Goal: Contribute content: Contribute content

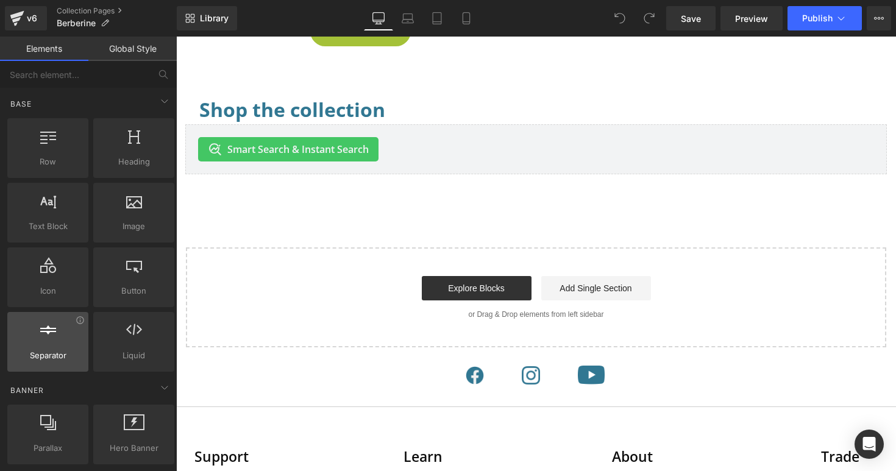
scroll to position [791, 0]
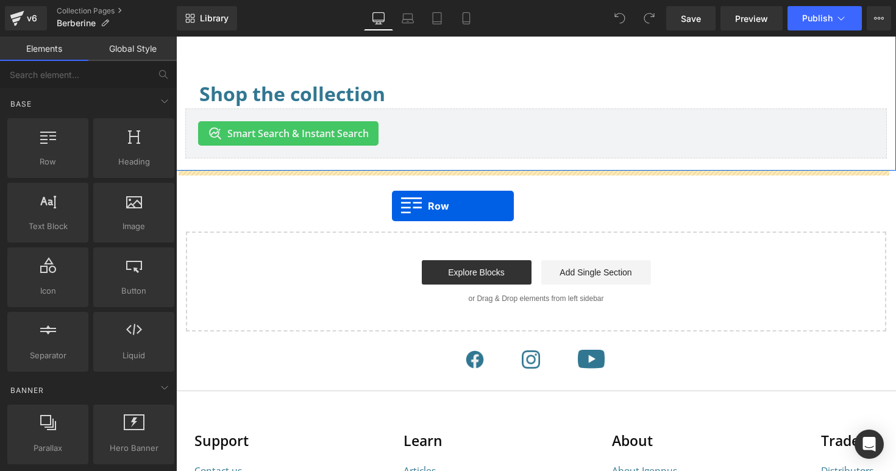
drag, startPoint x: 218, startPoint y: 180, endPoint x: 392, endPoint y: 206, distance: 175.7
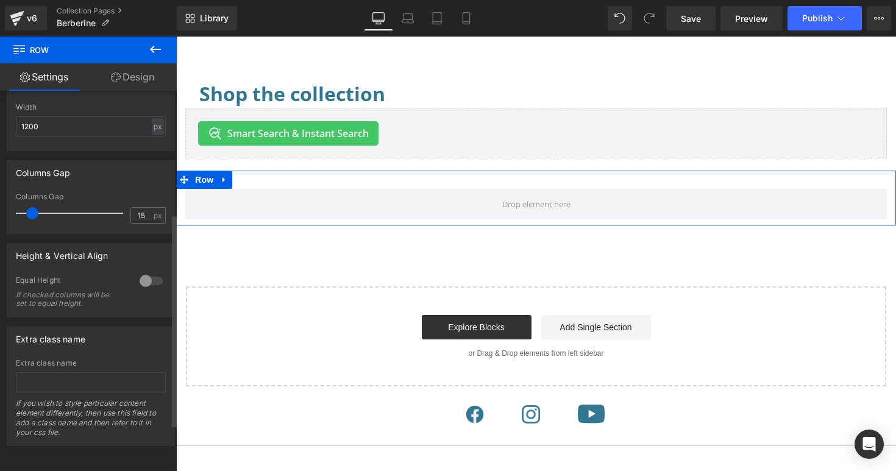
scroll to position [0, 0]
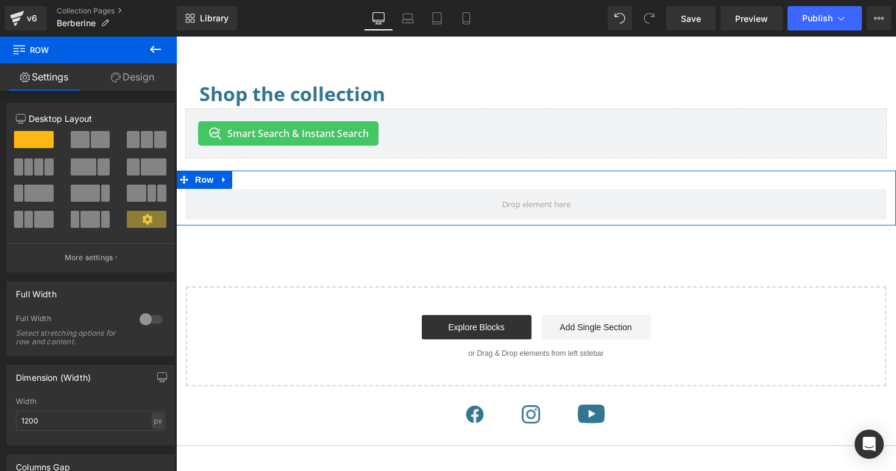
click at [139, 73] on link "Design" at bounding box center [132, 76] width 88 height 27
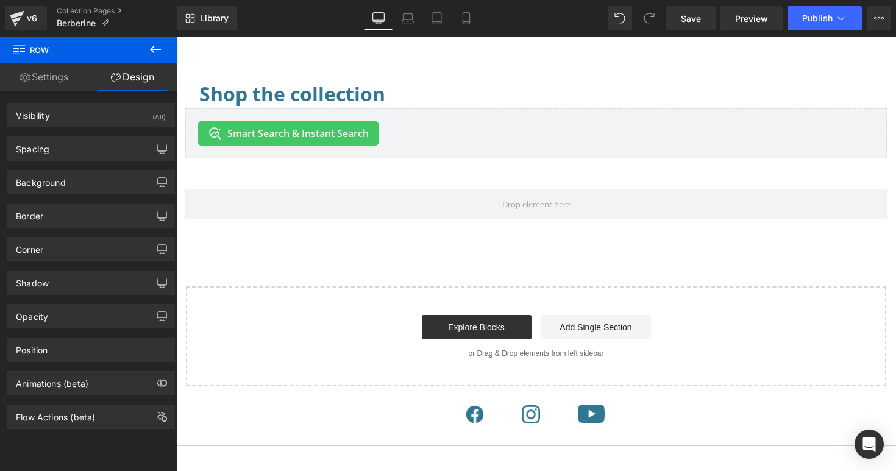
click at [151, 48] on icon at bounding box center [155, 49] width 11 height 7
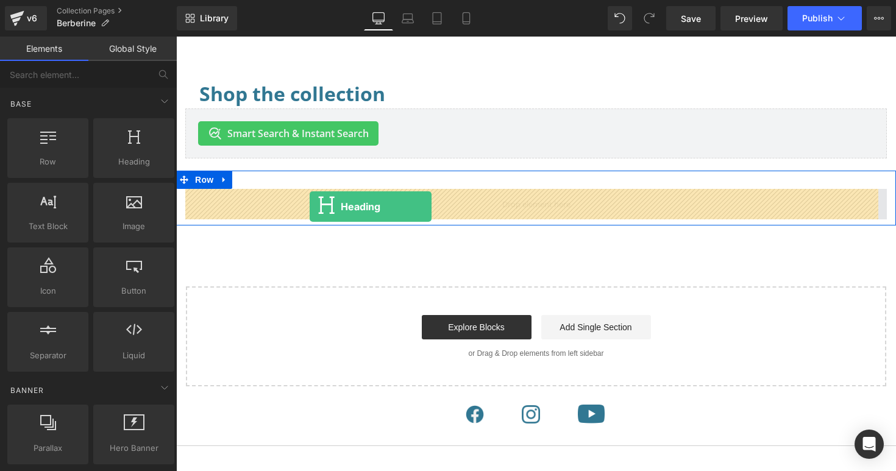
drag, startPoint x: 301, startPoint y: 190, endPoint x: 309, endPoint y: 207, distance: 18.8
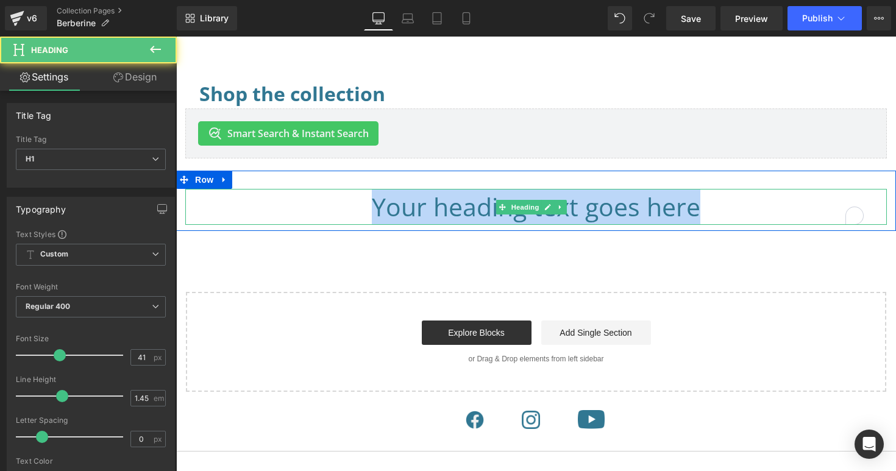
drag, startPoint x: 705, startPoint y: 211, endPoint x: 349, endPoint y: 199, distance: 356.3
click at [349, 199] on h1 "Your heading text goes here" at bounding box center [536, 207] width 674 height 36
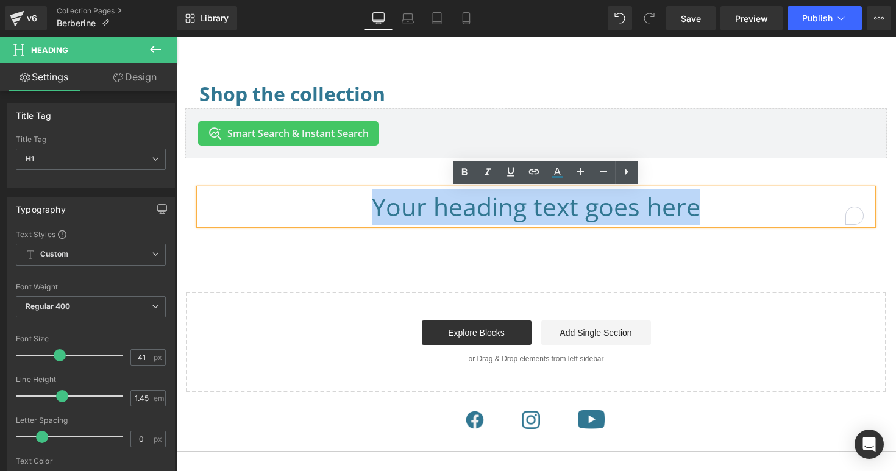
paste div "To enrich screen reader interactions, please activate Accessibility in Grammarl…"
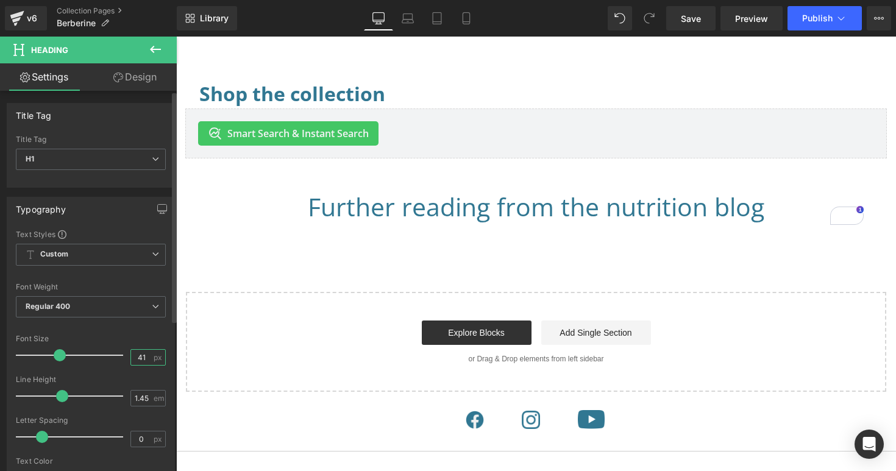
drag, startPoint x: 144, startPoint y: 357, endPoint x: 129, endPoint y: 352, distance: 16.0
click at [131, 354] on input "41" at bounding box center [141, 357] width 21 height 15
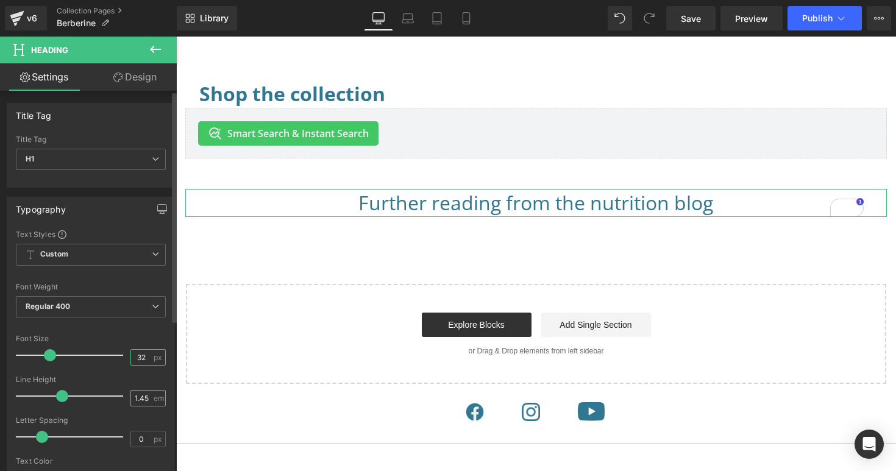
type input "32"
click at [143, 398] on input "1.45" at bounding box center [141, 398] width 21 height 15
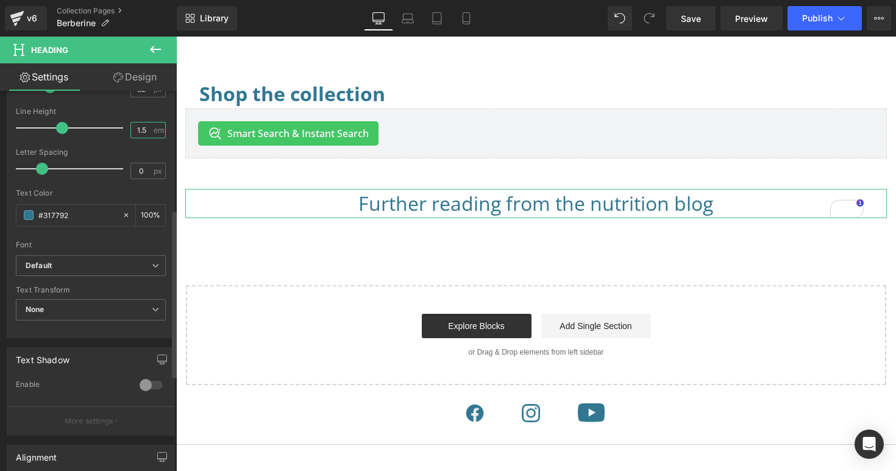
scroll to position [2, 0]
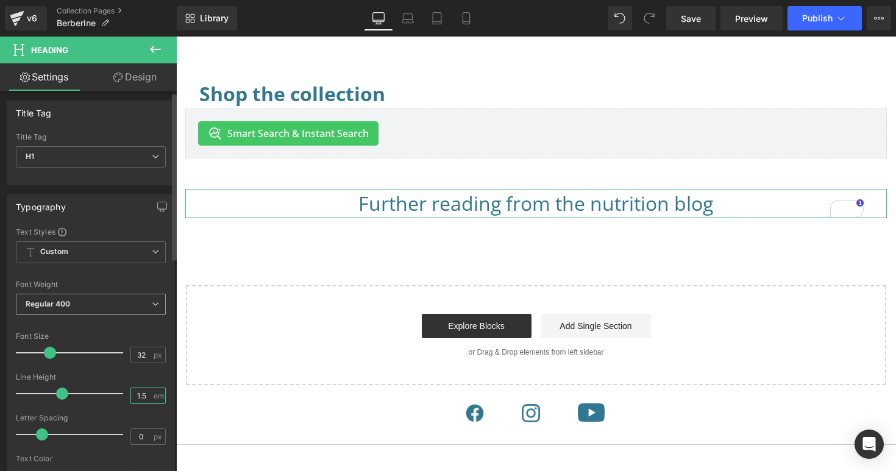
type input "1.5"
click at [87, 307] on span "Regular 400" at bounding box center [91, 304] width 150 height 21
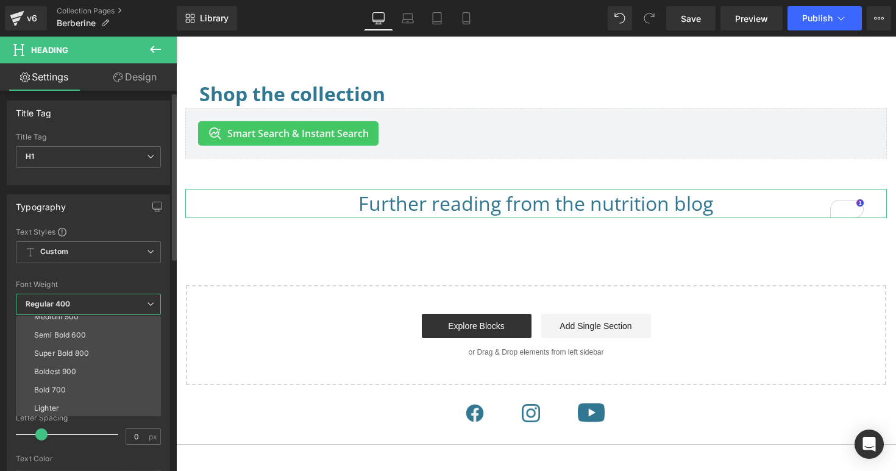
scroll to position [90, 0]
click at [65, 379] on div "Bold 700" at bounding box center [50, 382] width 32 height 9
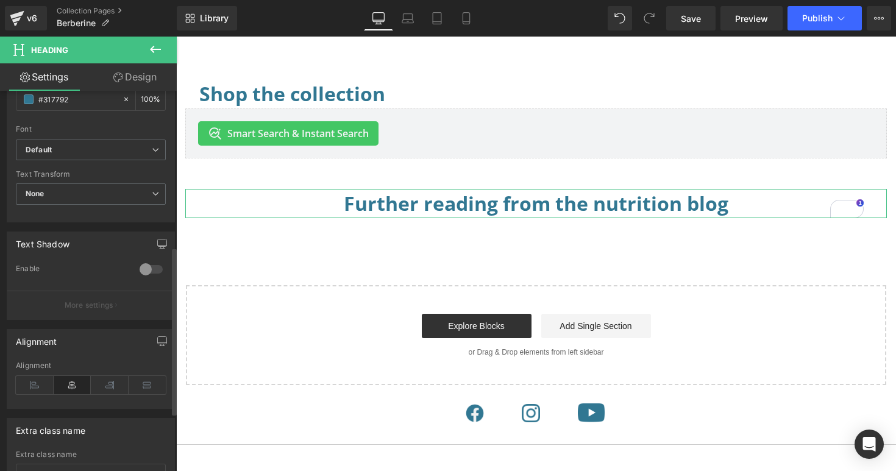
scroll to position [426, 0]
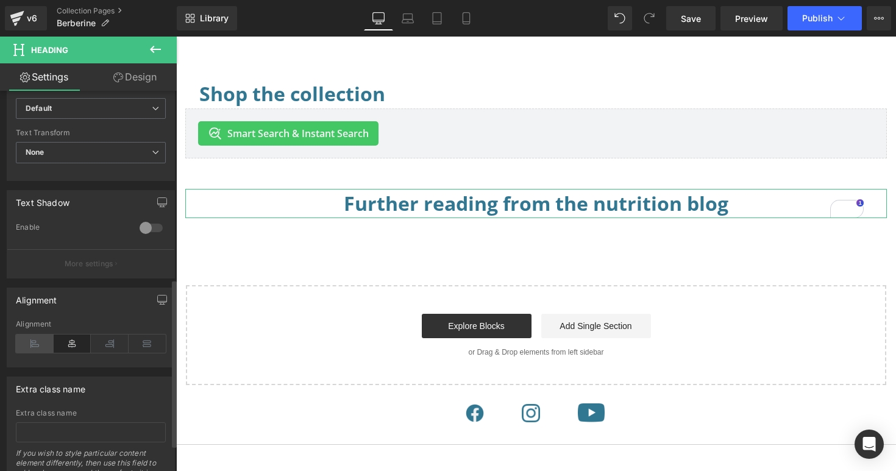
click at [21, 338] on icon at bounding box center [35, 344] width 38 height 18
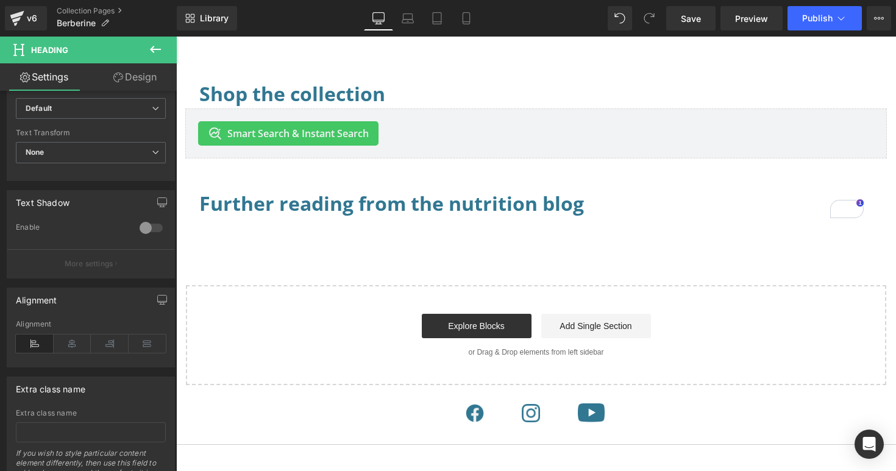
click at [154, 51] on icon at bounding box center [155, 49] width 15 height 15
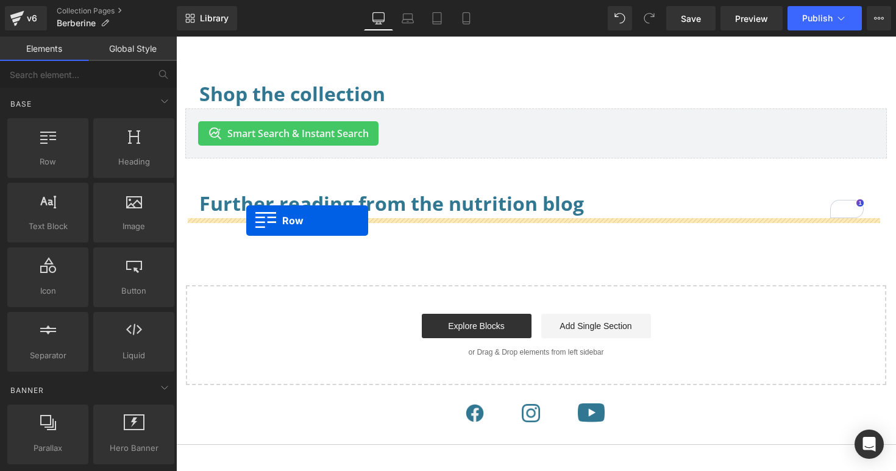
drag, startPoint x: 315, startPoint y: 221, endPoint x: 246, endPoint y: 221, distance: 69.5
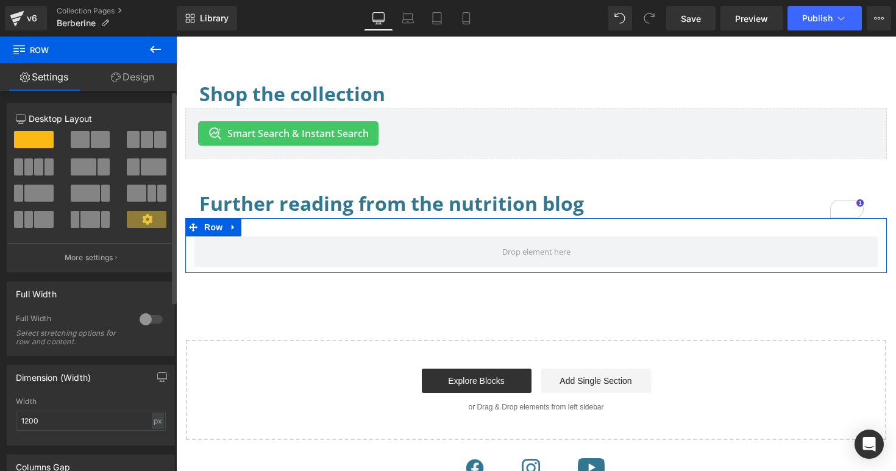
click at [144, 143] on span at bounding box center [147, 139] width 12 height 17
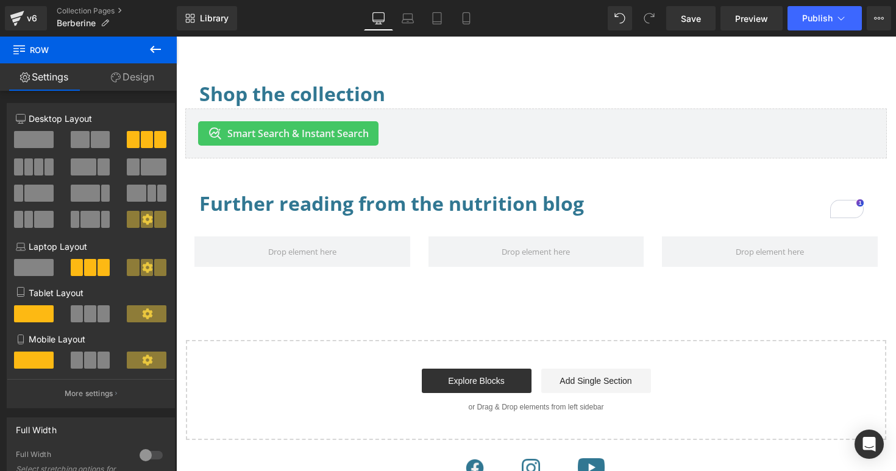
click at [148, 51] on button at bounding box center [155, 50] width 43 height 27
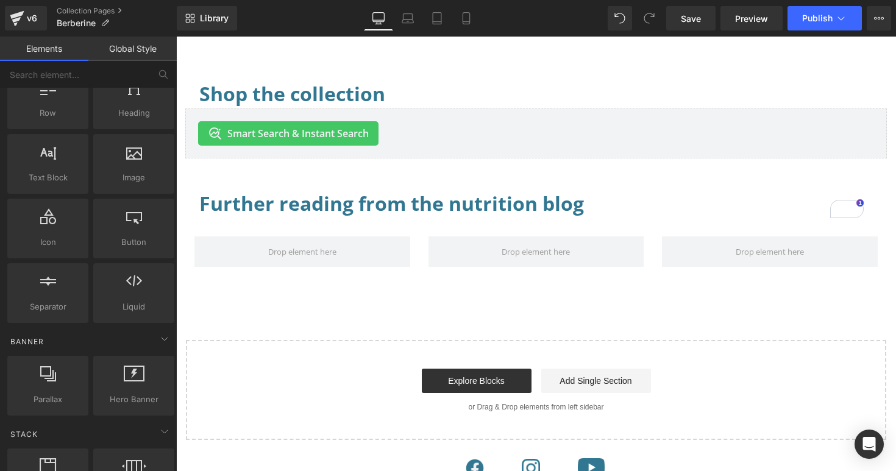
scroll to position [20, 0]
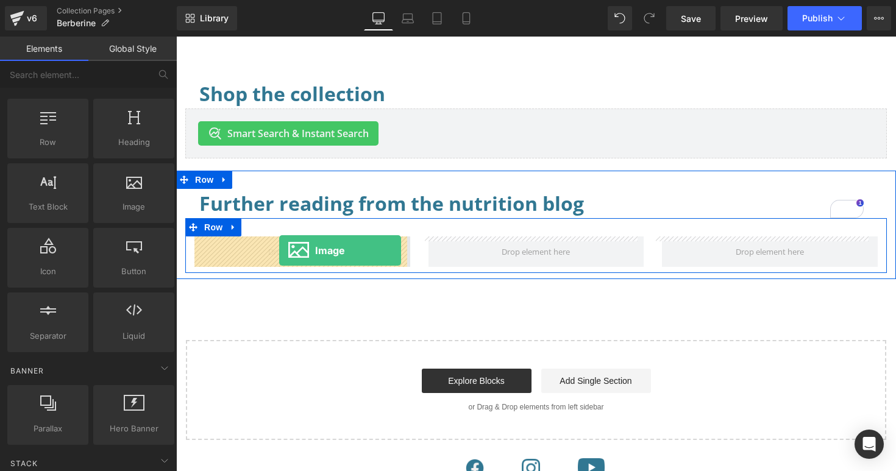
drag, startPoint x: 308, startPoint y: 221, endPoint x: 279, endPoint y: 251, distance: 41.0
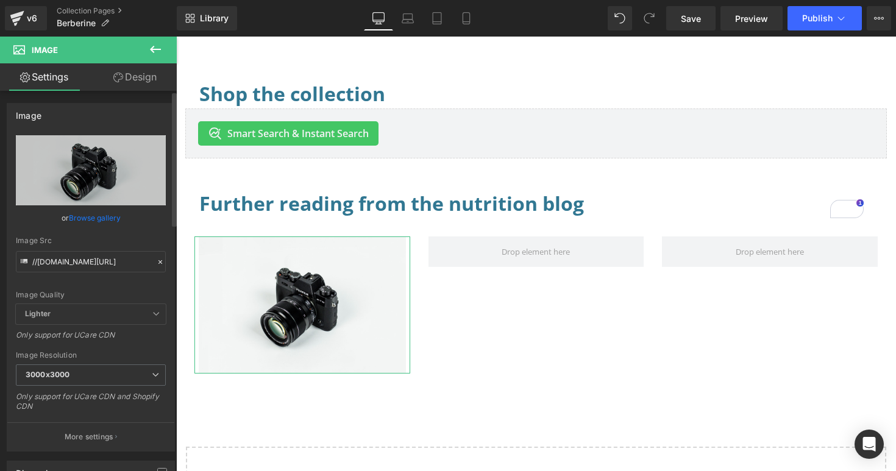
click at [91, 217] on link "Browse gallery" at bounding box center [95, 217] width 52 height 21
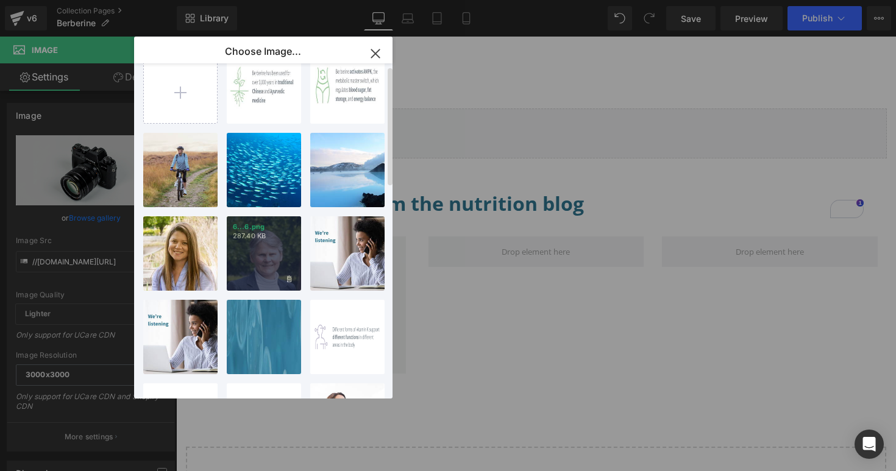
scroll to position [0, 0]
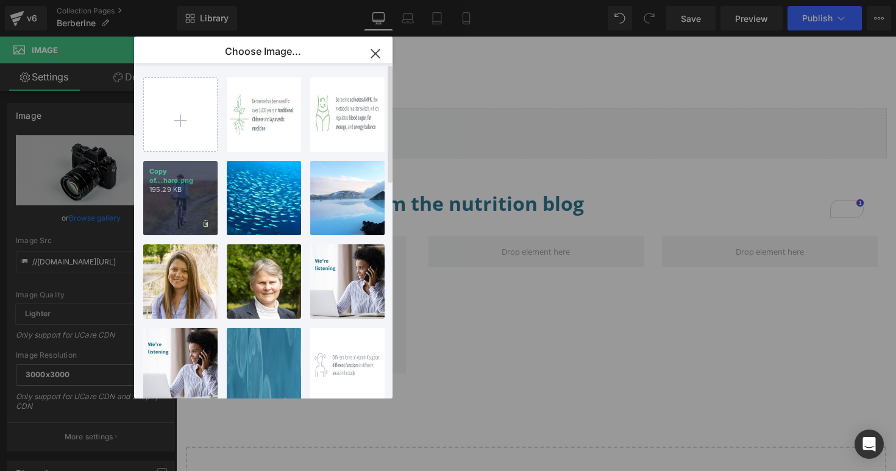
click at [181, 209] on div "Copy of...hare.png 195.29 KB" at bounding box center [180, 198] width 74 height 74
type input "https://ucarecdn.com/7a893d04-77ae-457d-9cdd-dfa7012b360e/-/format/auto/-/previ…"
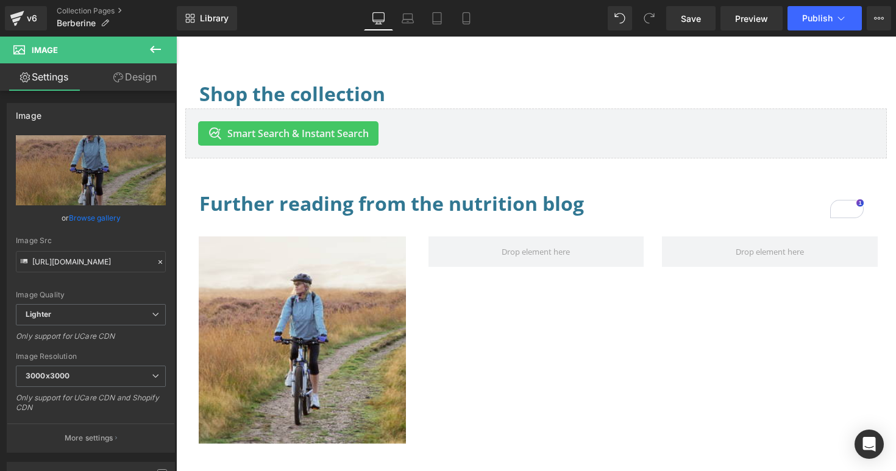
click at [152, 47] on icon at bounding box center [155, 49] width 11 height 7
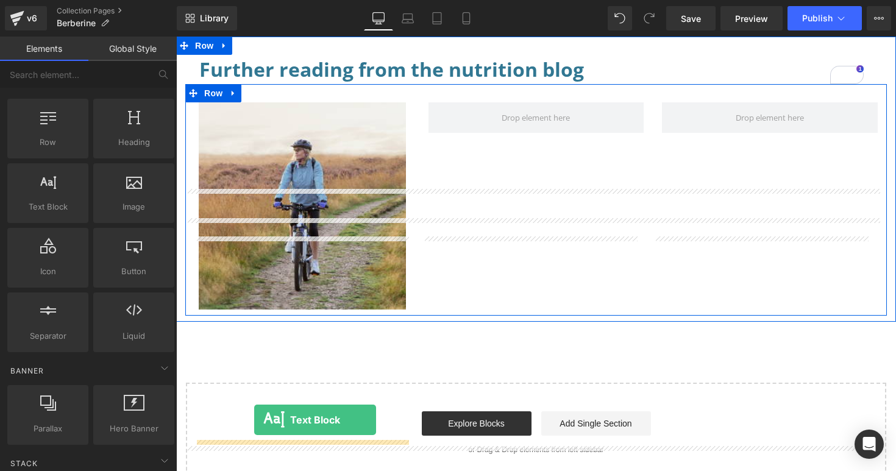
scroll to position [1023, 0]
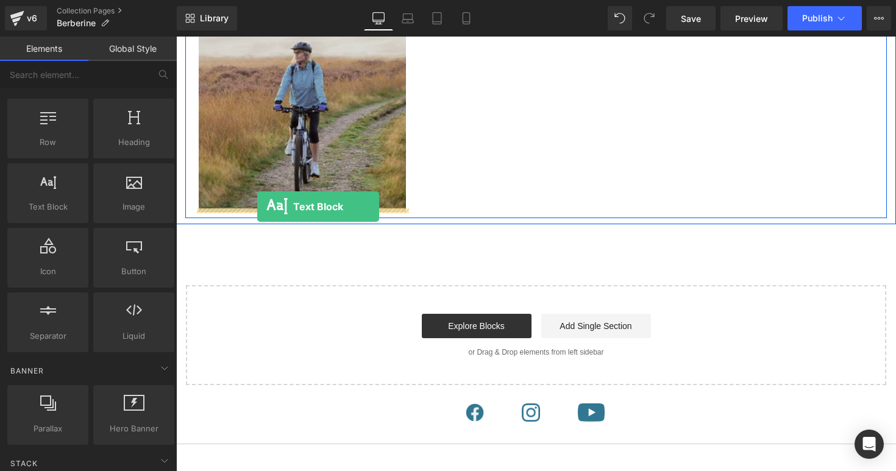
drag, startPoint x: 226, startPoint y: 234, endPoint x: 257, endPoint y: 207, distance: 41.9
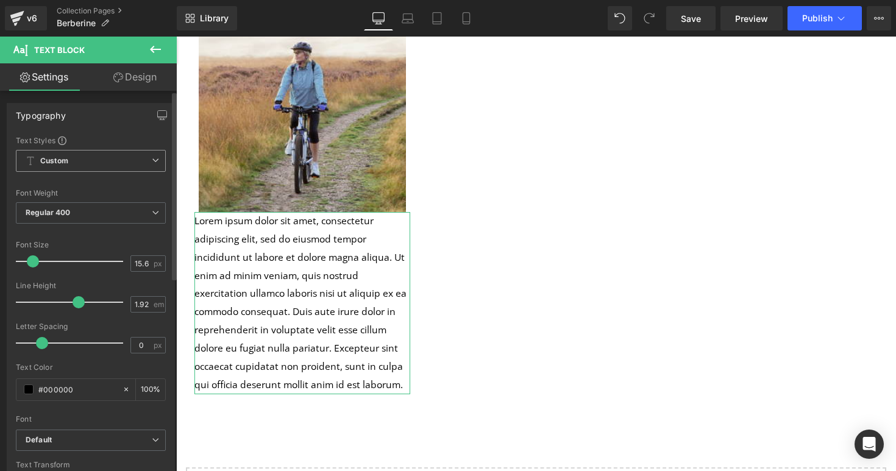
click at [152, 161] on icon at bounding box center [155, 160] width 7 height 7
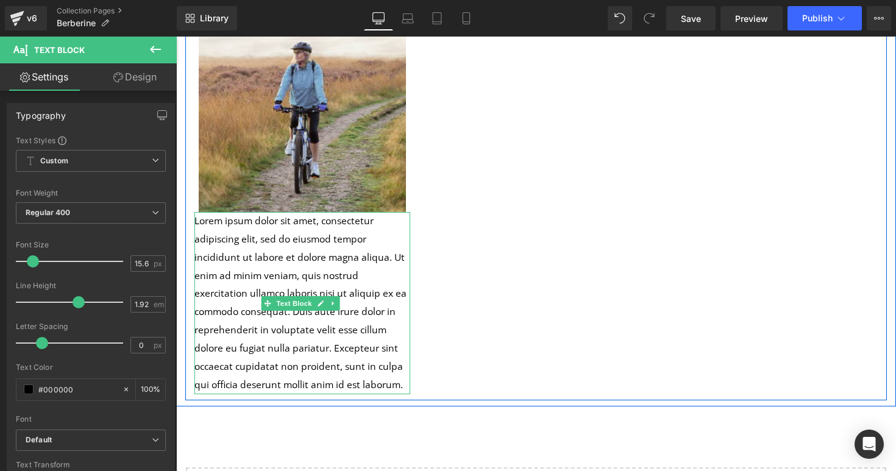
click at [298, 260] on p "Lorem ipsum dolor sit amet, consectetur adipiscing elit, sed do eiusmod tempor …" at bounding box center [302, 303] width 216 height 183
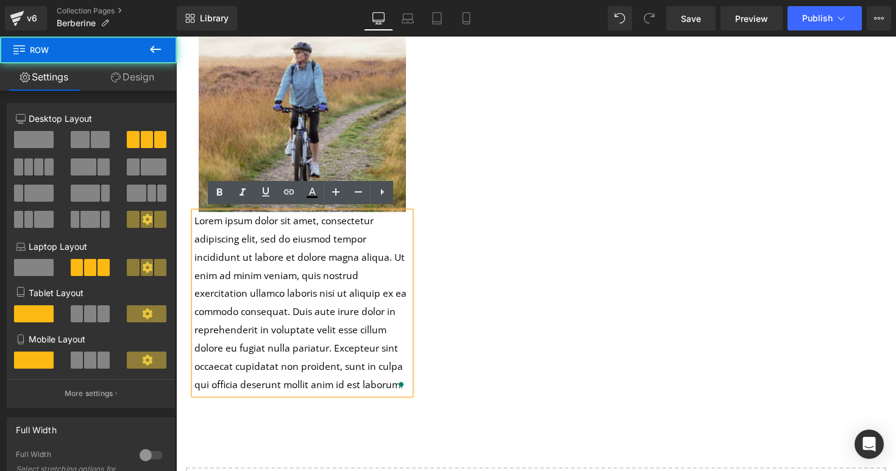
click at [524, 324] on div "Image Lorem ipsum dolor sit amet, consectetur adipiscing elit, sed do eiusmod t…" at bounding box center [536, 194] width 702 height 414
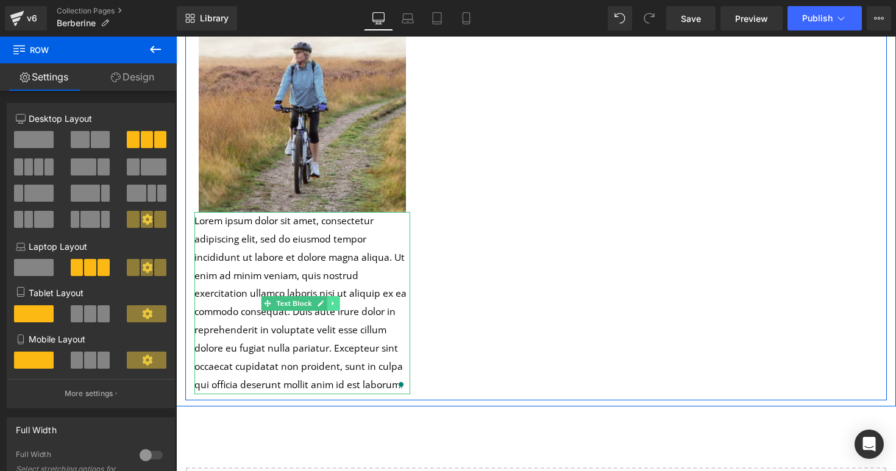
click at [335, 302] on icon at bounding box center [333, 303] width 7 height 7
click at [339, 301] on icon at bounding box center [340, 303] width 7 height 7
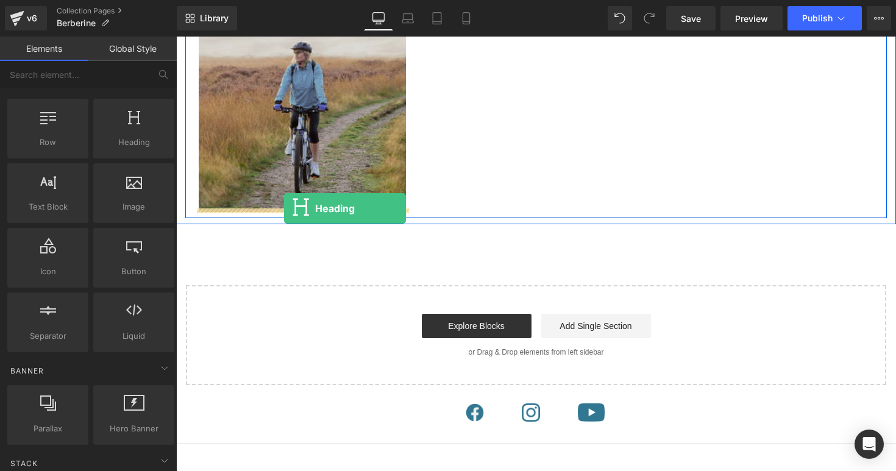
drag, startPoint x: 304, startPoint y: 167, endPoint x: 284, endPoint y: 209, distance: 45.8
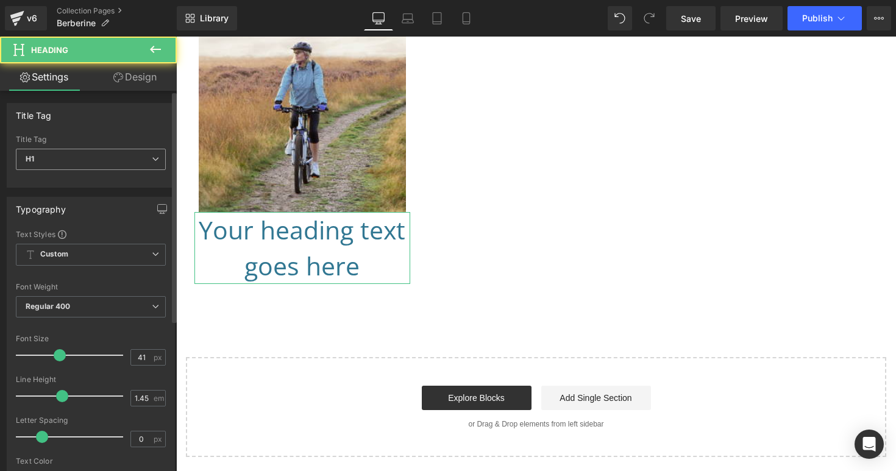
click at [119, 159] on span "H1" at bounding box center [91, 159] width 150 height 21
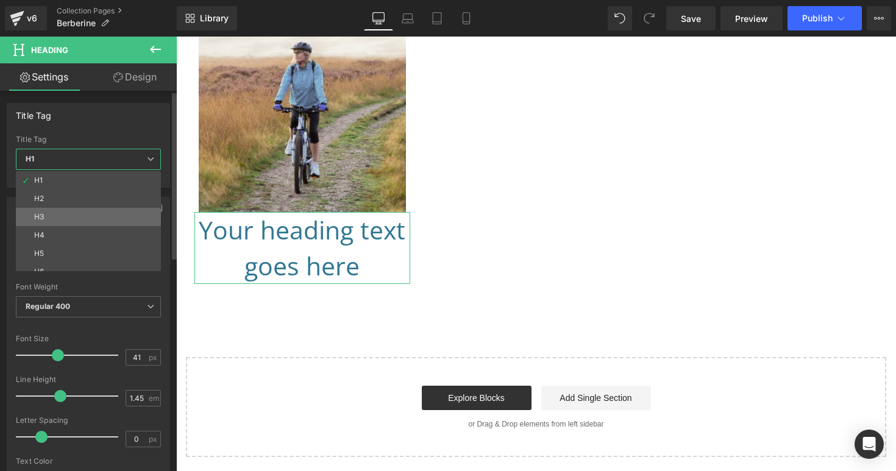
click at [73, 214] on li "H3" at bounding box center [91, 217] width 151 height 18
type input "28"
type input "1.7"
type input "100"
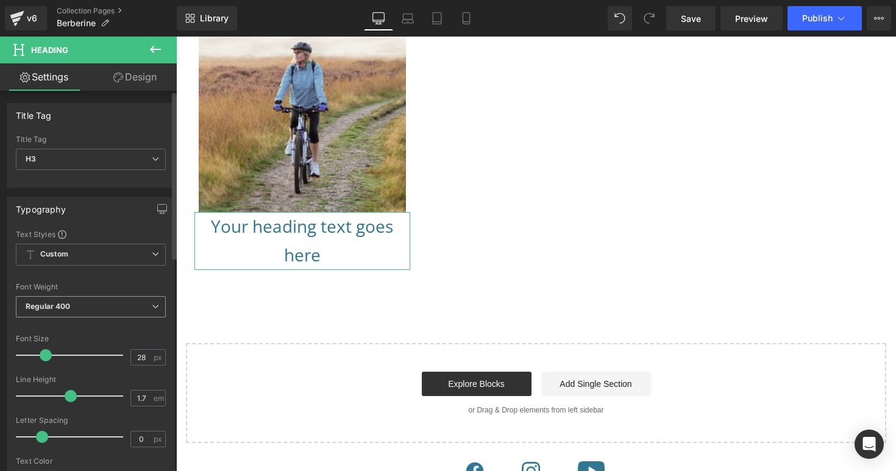
click at [111, 304] on span "Regular 400" at bounding box center [91, 306] width 150 height 21
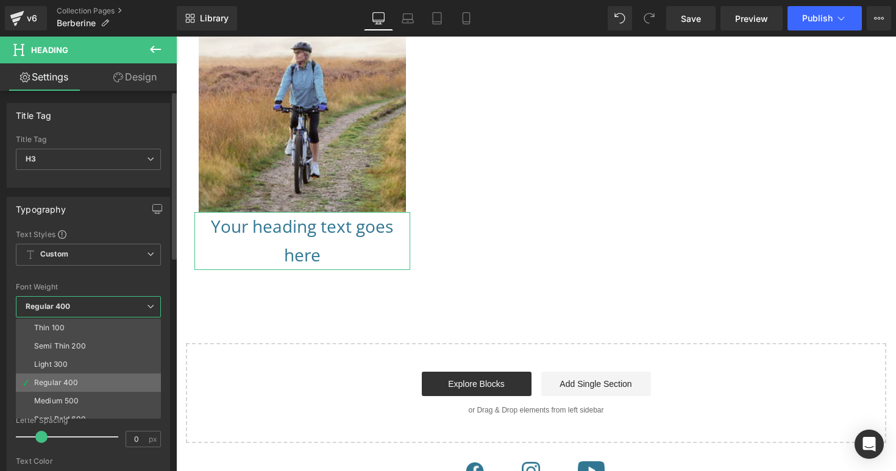
scroll to position [70, 0]
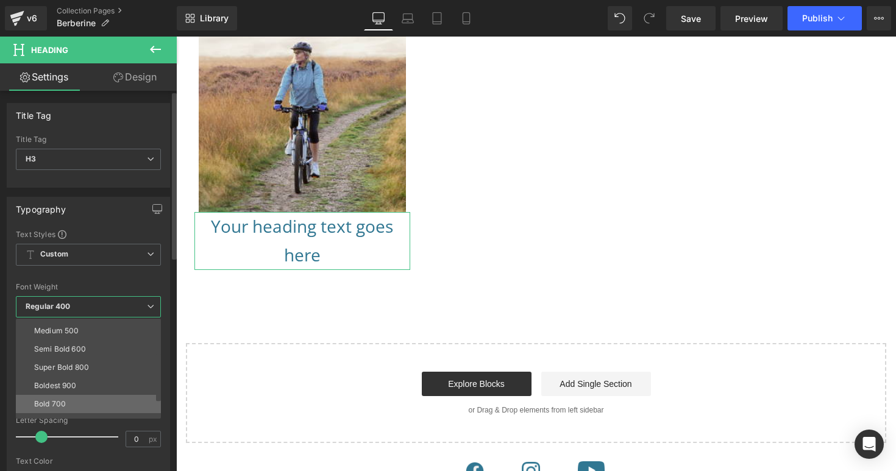
click at [61, 399] on li "Bold 700" at bounding box center [91, 404] width 151 height 18
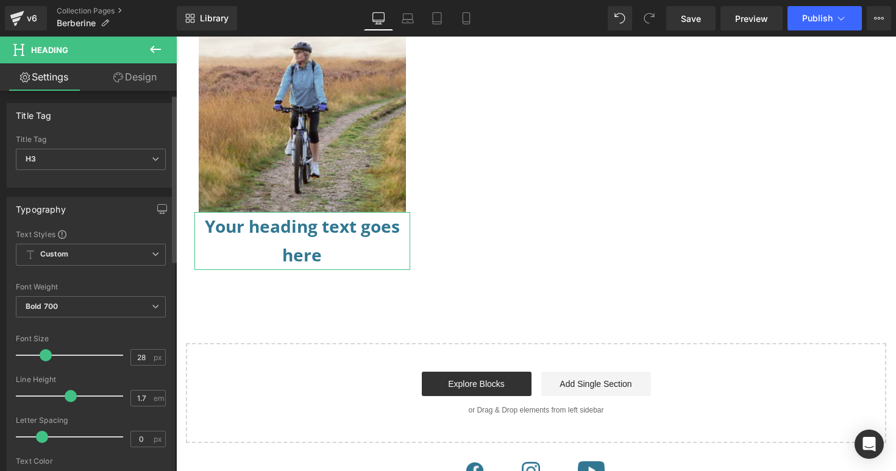
scroll to position [219, 0]
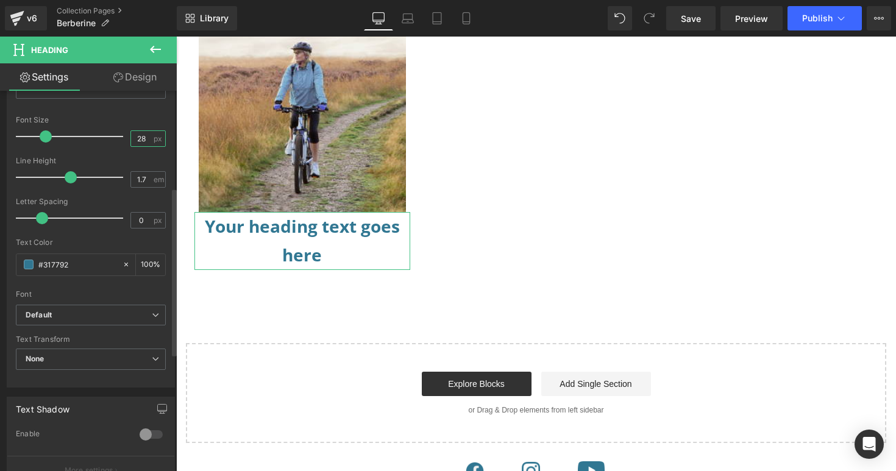
click at [137, 138] on input "28" at bounding box center [141, 138] width 21 height 15
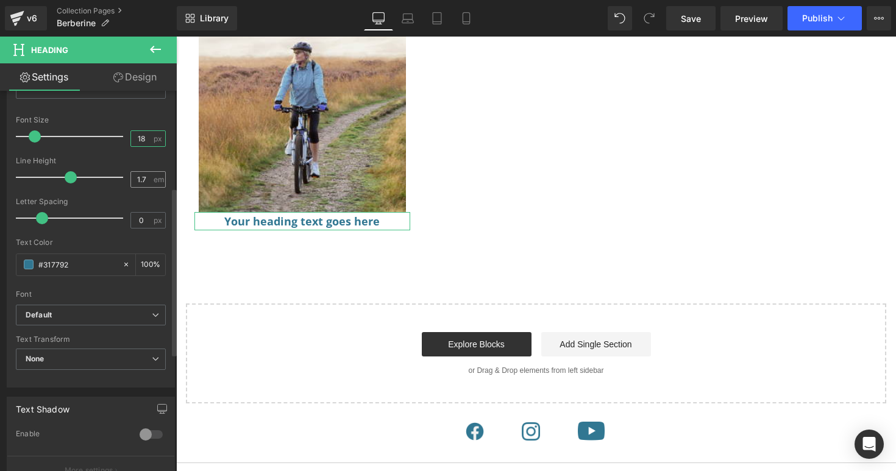
type input "18"
click at [140, 180] on input "1.7" at bounding box center [141, 179] width 21 height 15
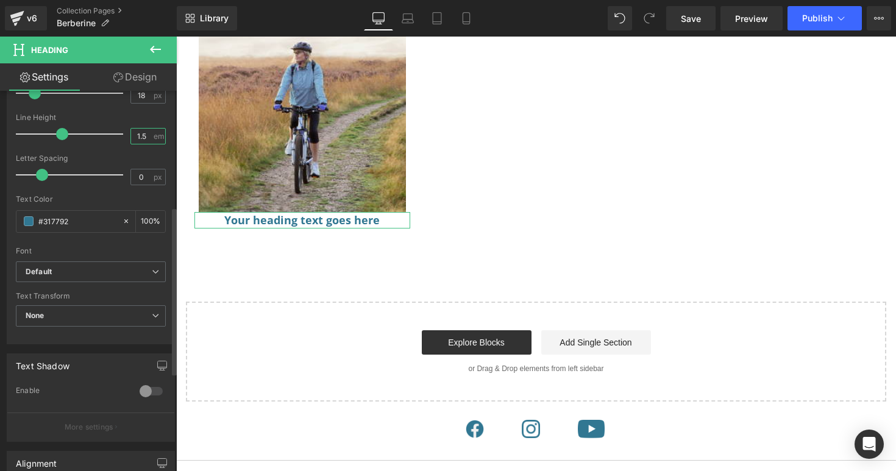
scroll to position [456, 0]
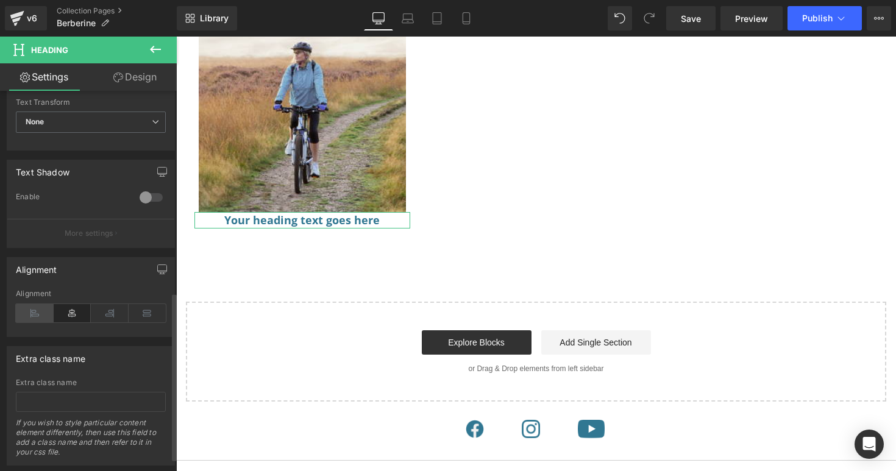
type input "1.5"
click at [36, 319] on icon at bounding box center [35, 313] width 38 height 18
click at [66, 313] on icon at bounding box center [73, 313] width 38 height 18
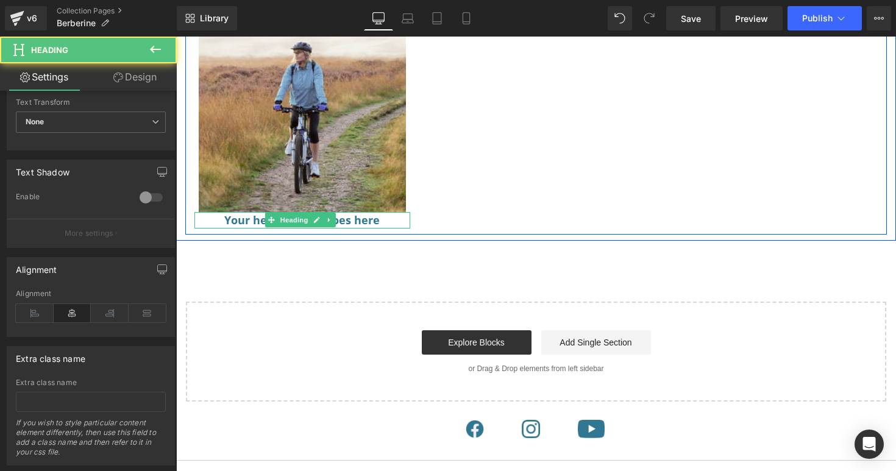
click at [371, 217] on h3 "Your heading text goes here" at bounding box center [302, 220] width 207 height 16
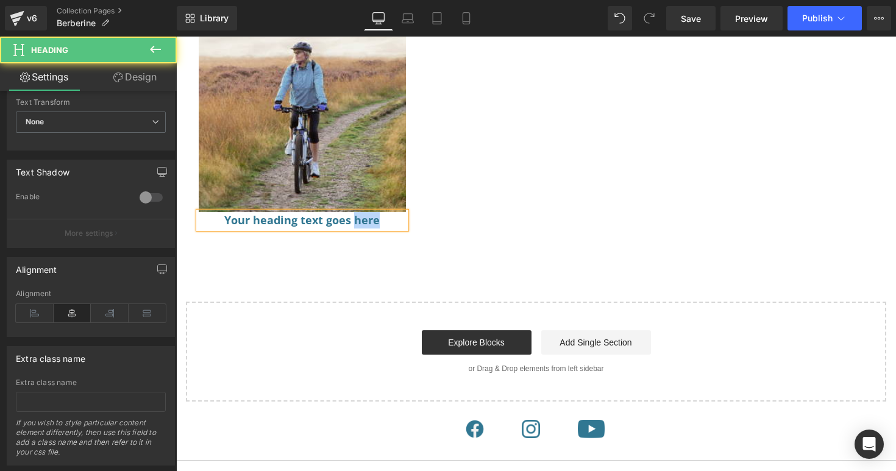
click at [371, 217] on h3 "Your heading text goes here" at bounding box center [302, 220] width 207 height 16
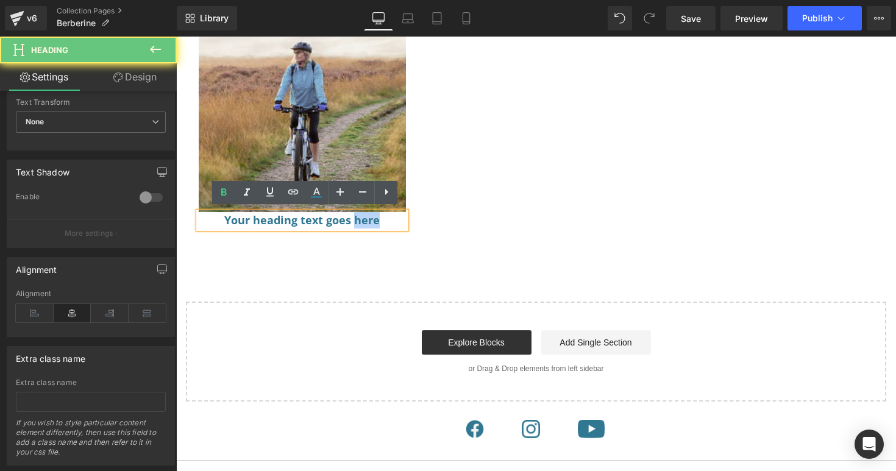
click at [379, 218] on h3 "Your heading text goes here" at bounding box center [302, 220] width 207 height 16
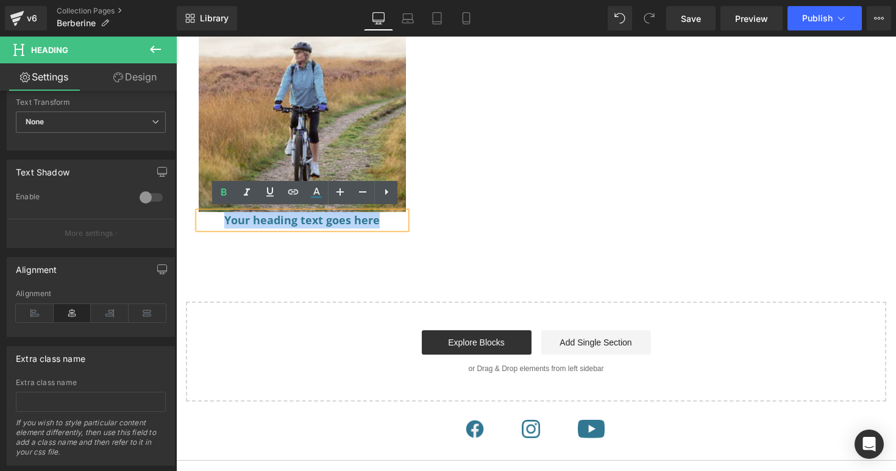
drag, startPoint x: 341, startPoint y: 216, endPoint x: 226, endPoint y: 218, distance: 115.8
click at [226, 218] on h3 "Your heading text goes here" at bounding box center [302, 220] width 207 height 16
paste div
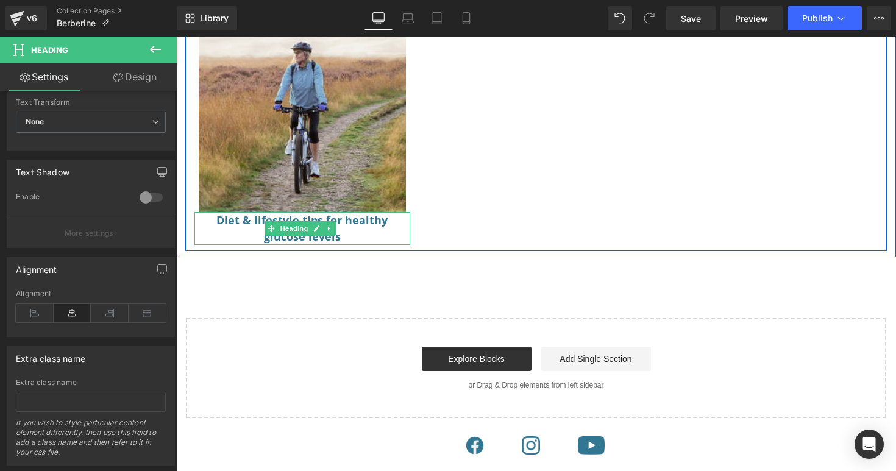
click at [303, 214] on h3 "Diet & lifestyle tips for healthy glucose levels" at bounding box center [302, 228] width 207 height 33
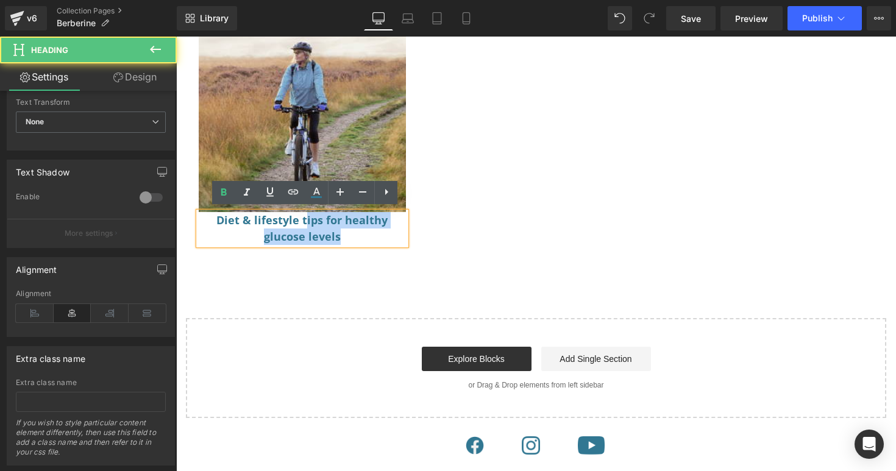
click at [304, 213] on div "Diet & lifestyle tips for healthy glucose levels" at bounding box center [302, 228] width 207 height 33
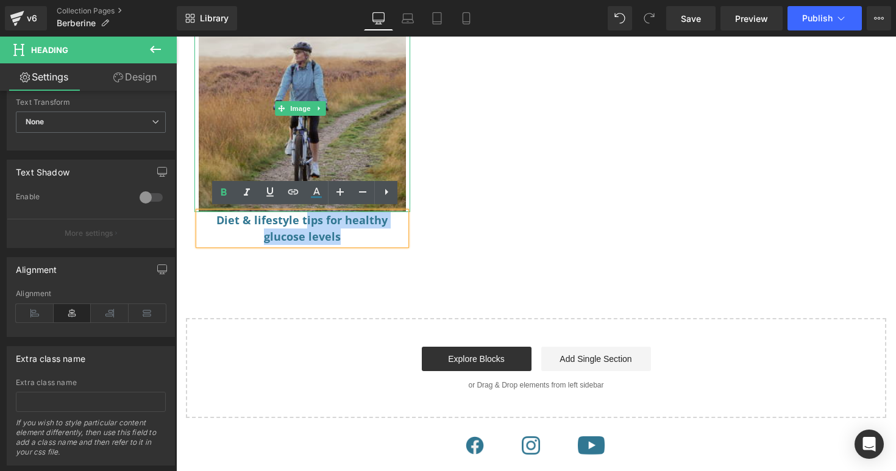
click at [318, 137] on img at bounding box center [302, 108] width 207 height 207
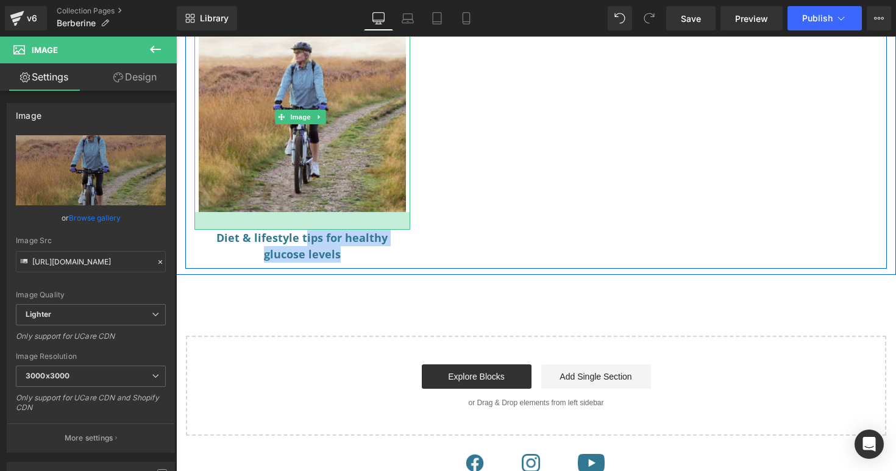
drag, startPoint x: 294, startPoint y: 205, endPoint x: 301, endPoint y: 223, distance: 19.1
click at [301, 223] on div at bounding box center [302, 221] width 216 height 18
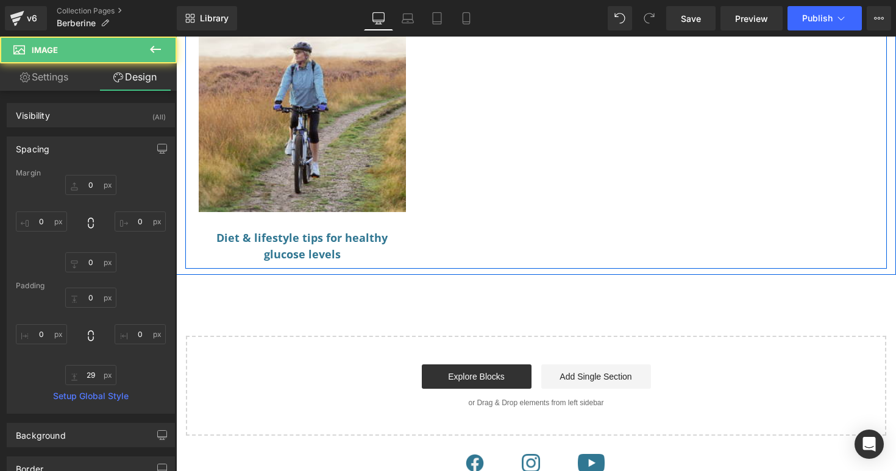
click at [430, 251] on div "Image Diet & lifestyle tips for healthy glucose levels Heading Row" at bounding box center [536, 128] width 702 height 282
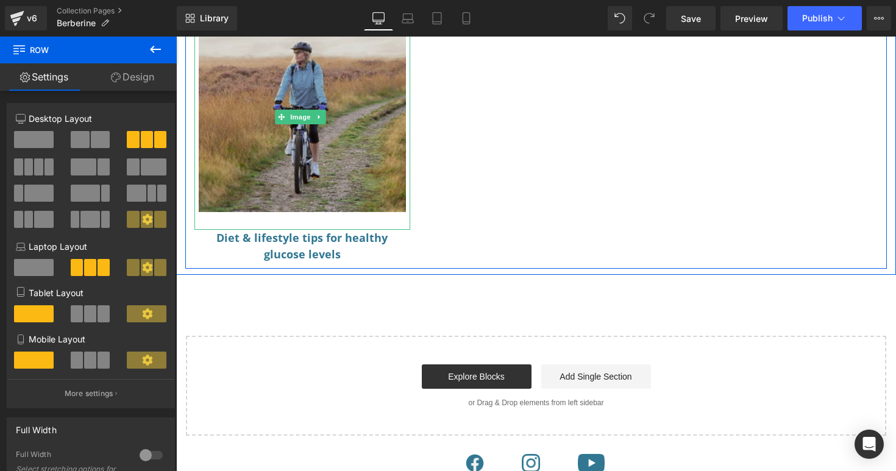
click at [277, 209] on img at bounding box center [302, 117] width 207 height 225
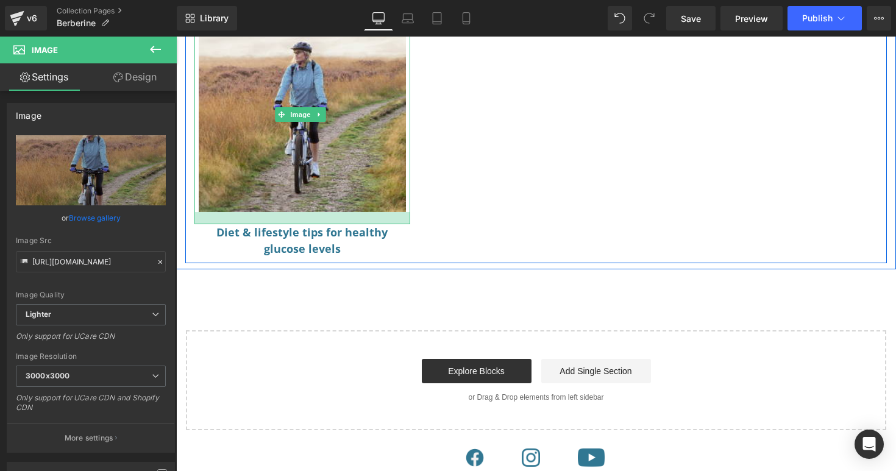
click at [288, 218] on div at bounding box center [302, 218] width 216 height 12
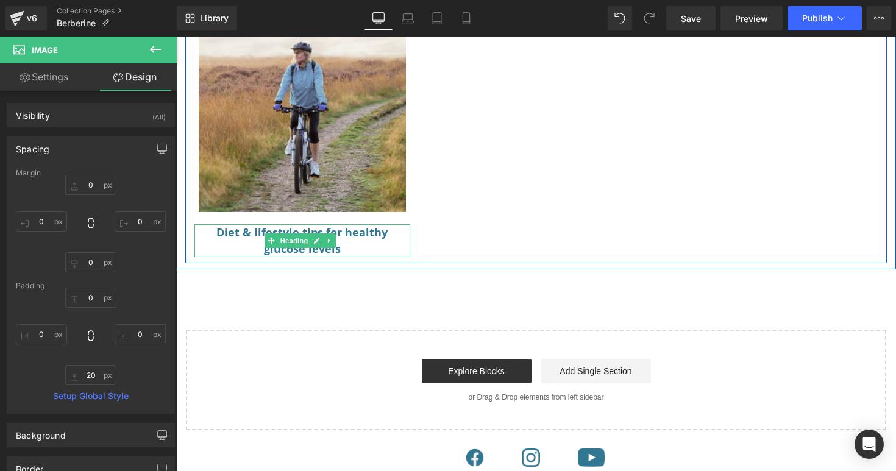
click at [251, 230] on h3 "Diet & lifestyle tips for healthy glucose levels" at bounding box center [302, 240] width 207 height 33
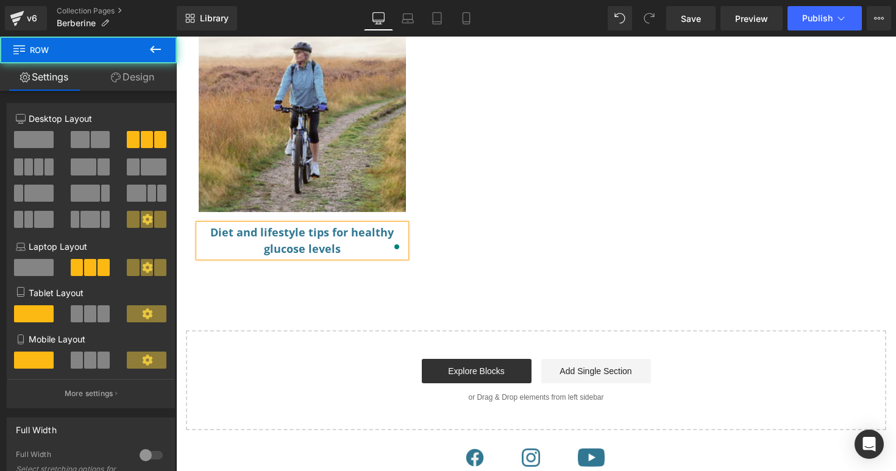
click at [568, 216] on div "Image Diet and lifestyle tips for healthy glucose levels Heading Row" at bounding box center [536, 125] width 702 height 277
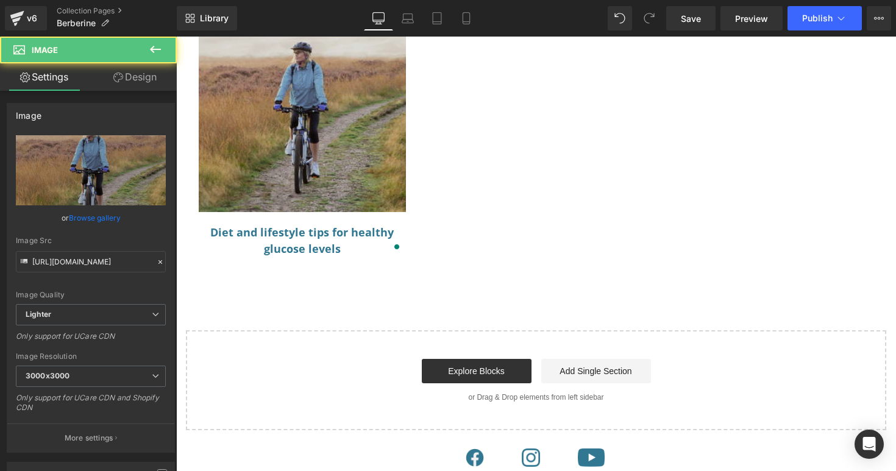
click at [317, 143] on img at bounding box center [302, 114] width 207 height 219
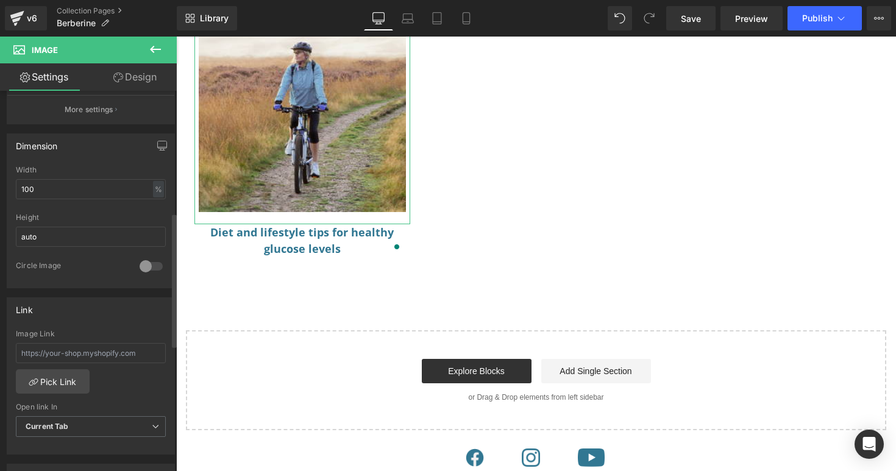
scroll to position [361, 0]
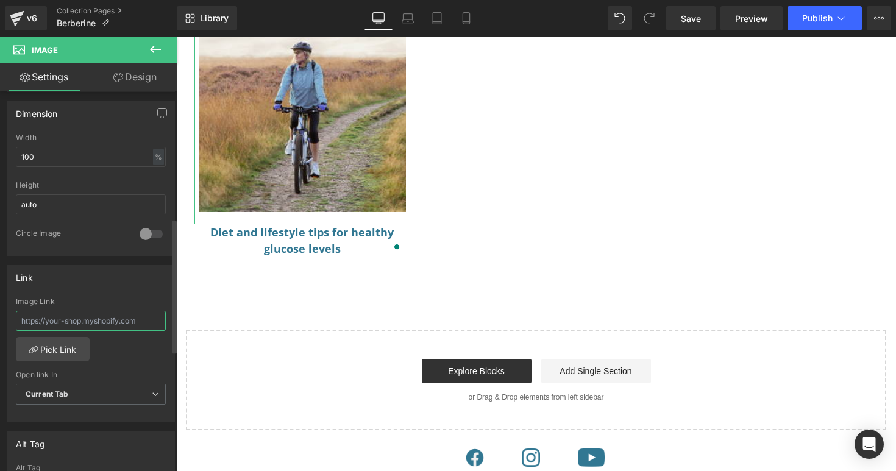
click at [58, 320] on input "text" at bounding box center [91, 321] width 150 height 20
paste input "https://igennus.com/blogs/articles/berberine-diet-and-lifestyle-tips-for-health…"
type input "https://igennus.com/blogs/articles/berberine-diet-and-lifestyle-tips-for-health…"
click at [130, 283] on div "Link" at bounding box center [90, 277] width 167 height 23
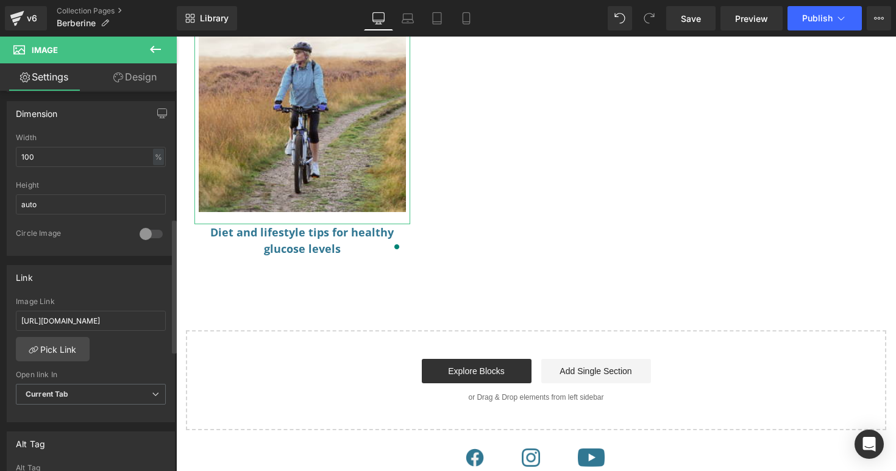
scroll to position [0, 0]
click at [687, 17] on span "Save" at bounding box center [691, 18] width 20 height 13
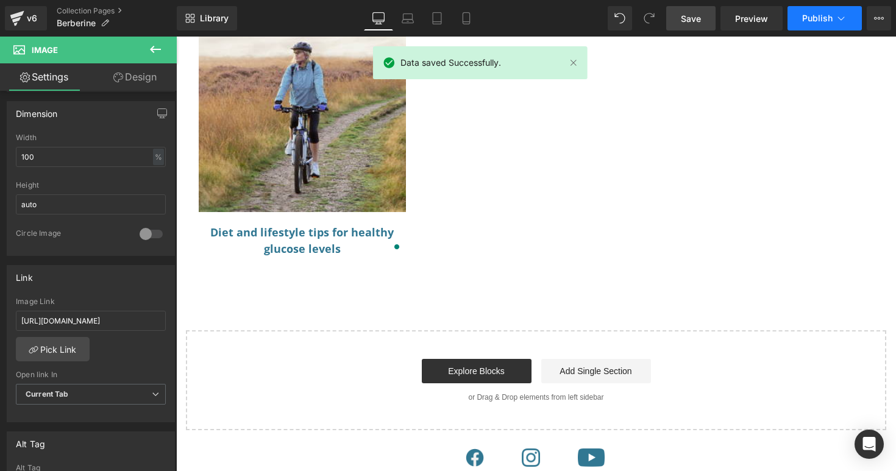
click at [810, 23] on span "Publish" at bounding box center [817, 18] width 30 height 10
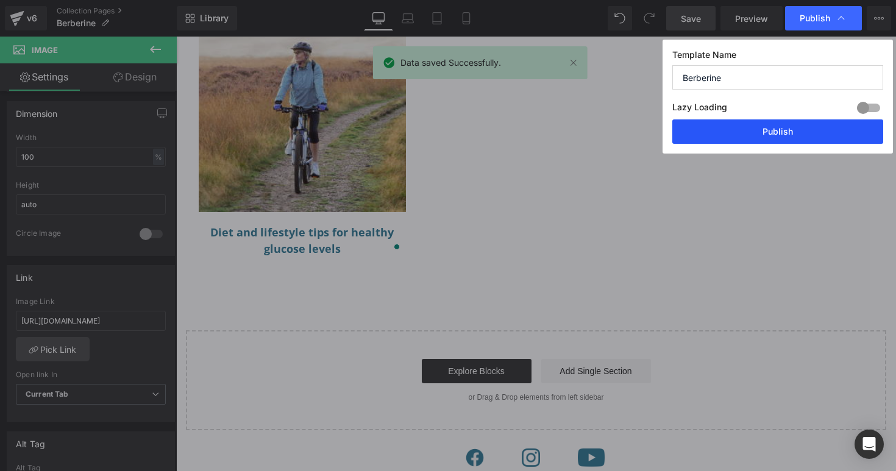
click at [775, 135] on button "Publish" at bounding box center [777, 131] width 211 height 24
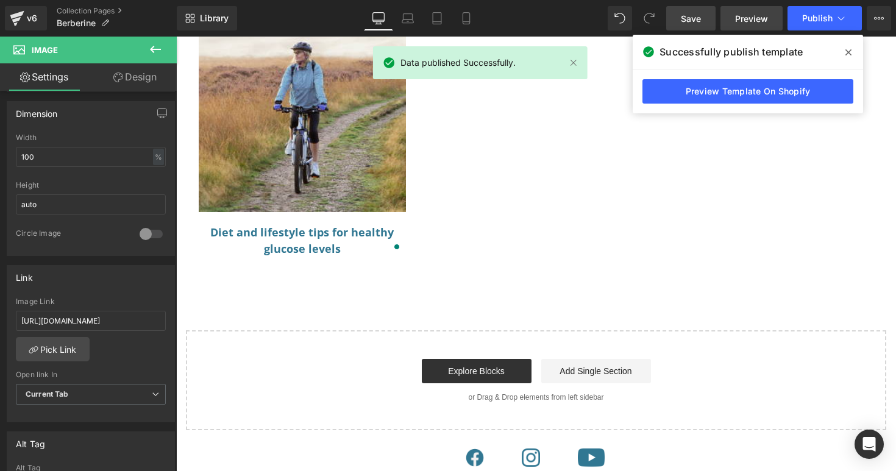
click at [737, 18] on span "Preview" at bounding box center [751, 18] width 33 height 13
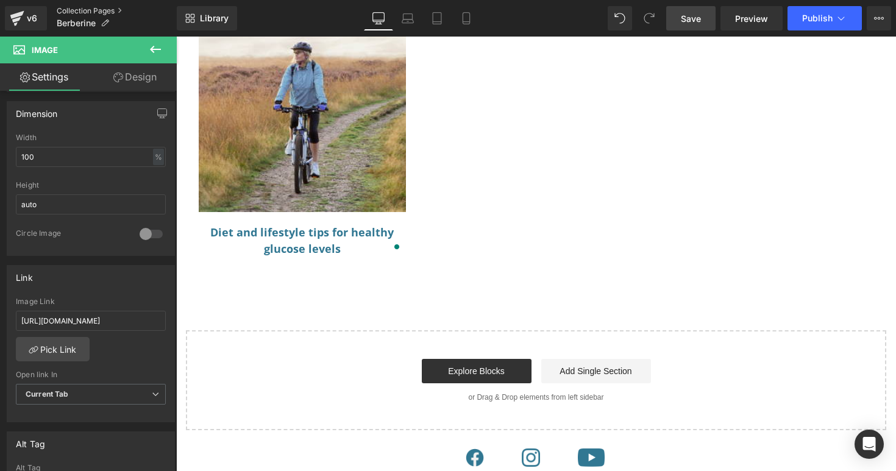
click at [71, 12] on link "Collection Pages" at bounding box center [117, 11] width 120 height 10
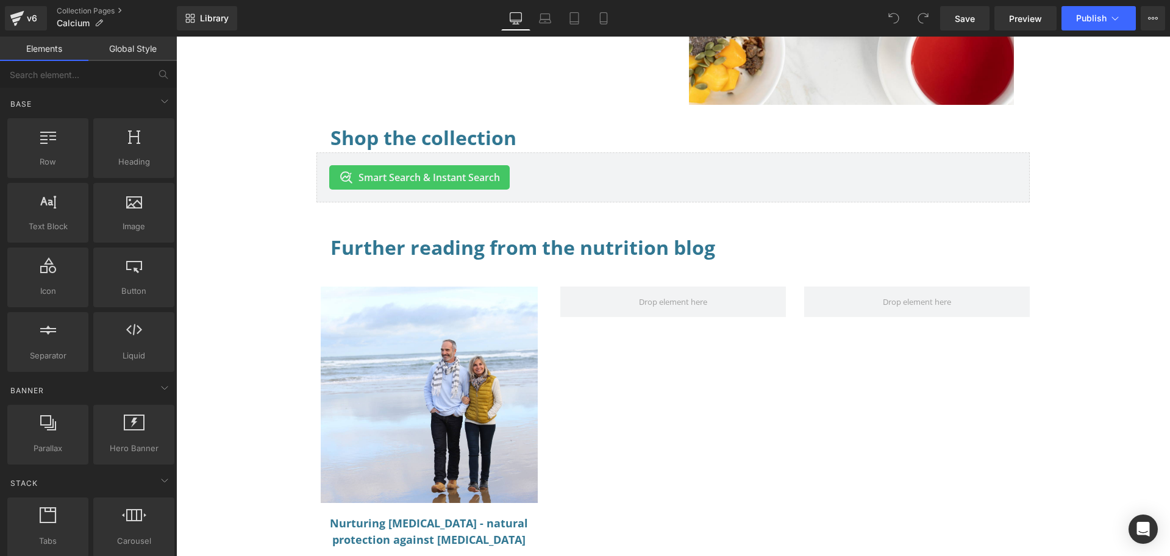
scroll to position [857, 0]
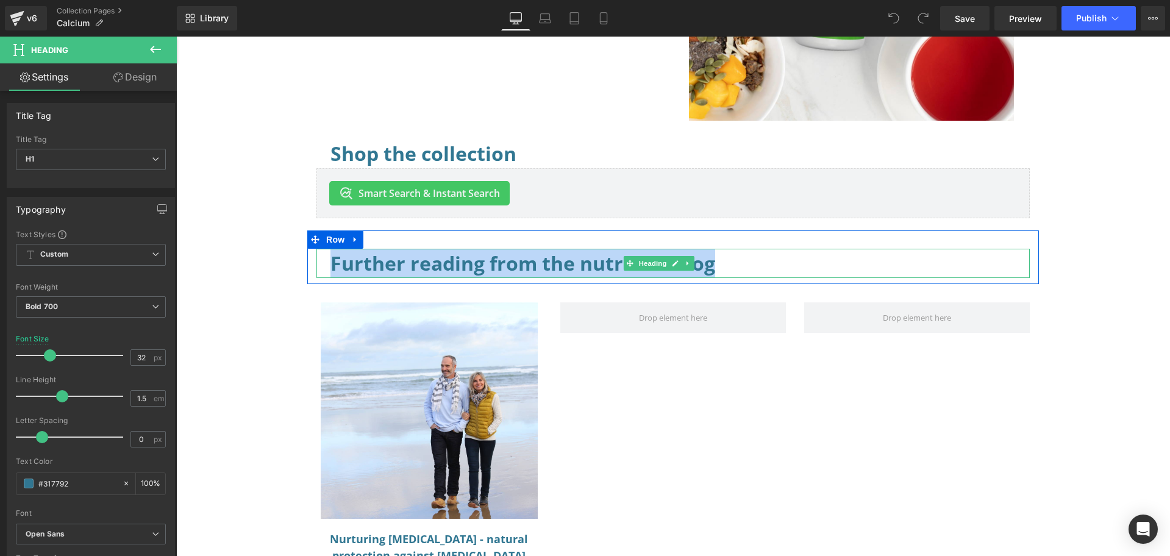
drag, startPoint x: 666, startPoint y: 264, endPoint x: 330, endPoint y: 263, distance: 335.9
click at [330, 263] on h1 "Further reading from the nutrition blog" at bounding box center [672, 263] width 685 height 29
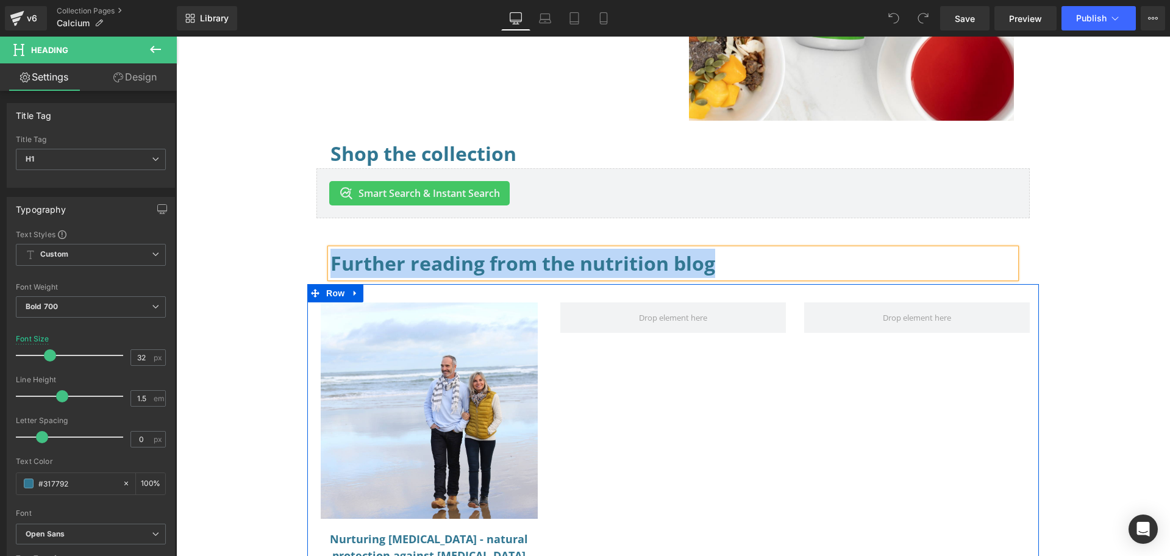
scroll to position [989, 0]
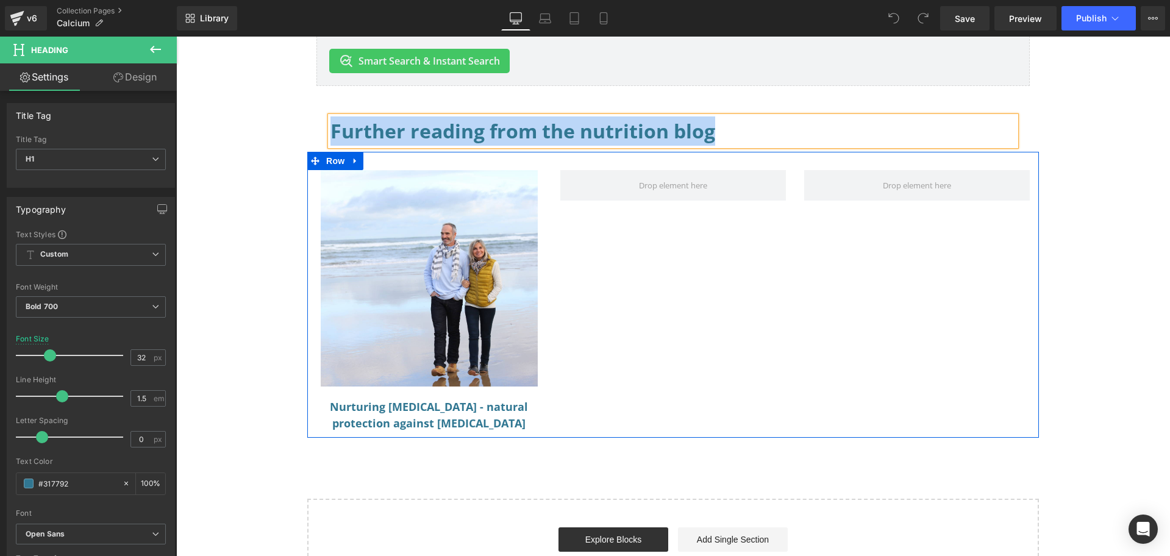
click at [564, 268] on div "Image Nurturing [MEDICAL_DATA] - natural protection against [MEDICAL_DATA] Head…" at bounding box center [673, 295] width 732 height 286
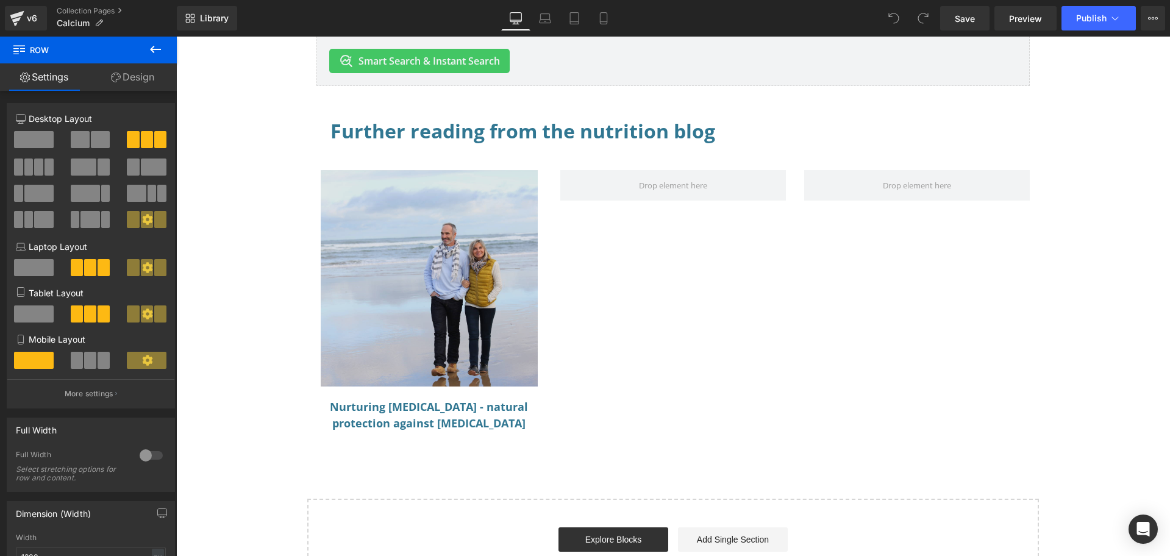
click at [405, 289] on img at bounding box center [429, 278] width 216 height 216
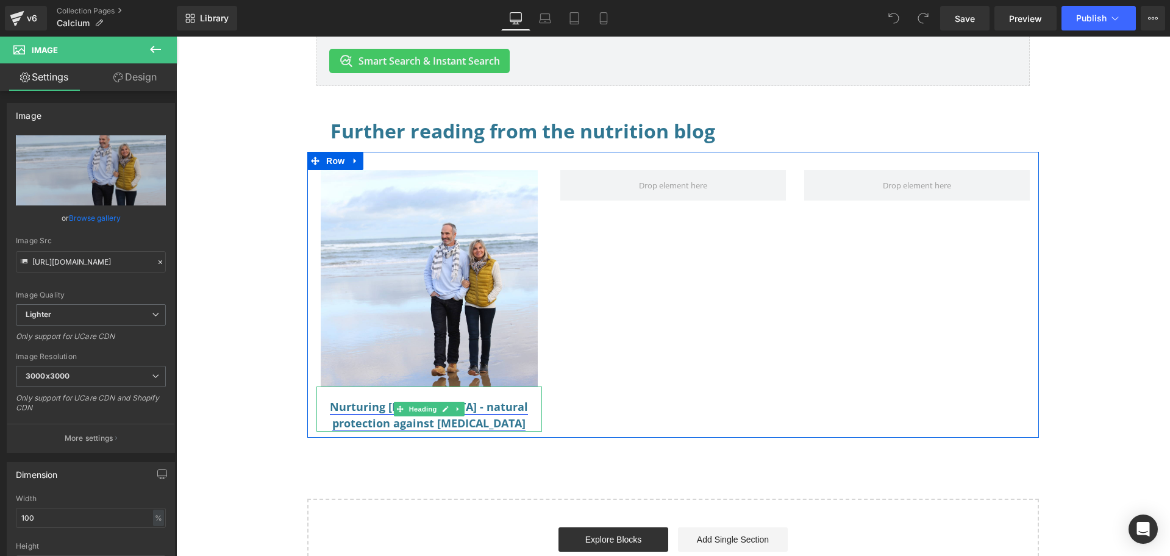
click at [357, 418] on link "Nurturing [MEDICAL_DATA] - natural protection against [MEDICAL_DATA]" at bounding box center [429, 414] width 198 height 31
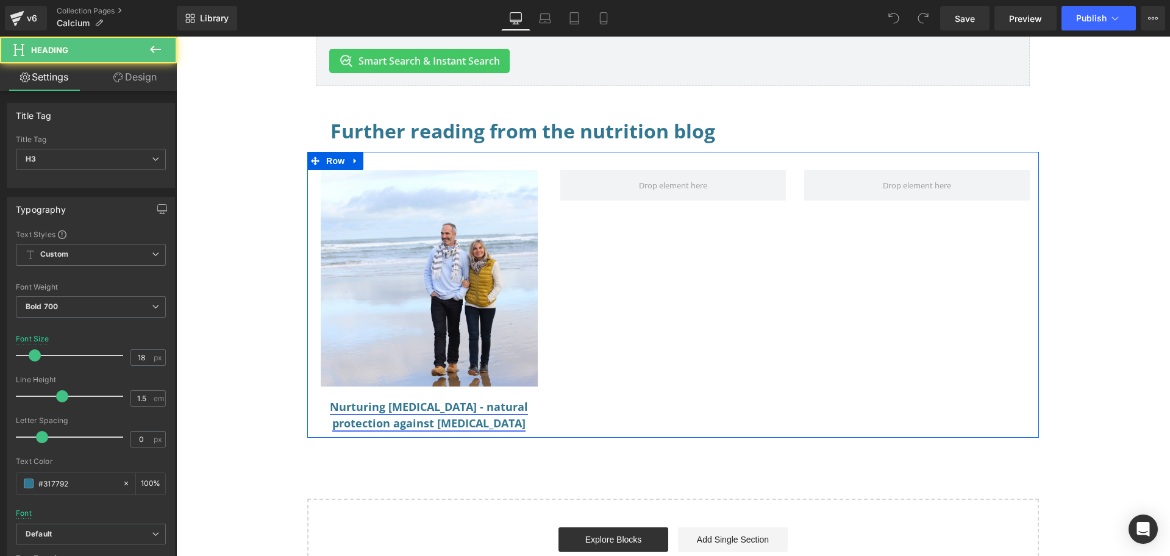
click at [472, 406] on link "Nurturing [MEDICAL_DATA] - natural protection against [MEDICAL_DATA]" at bounding box center [429, 414] width 198 height 31
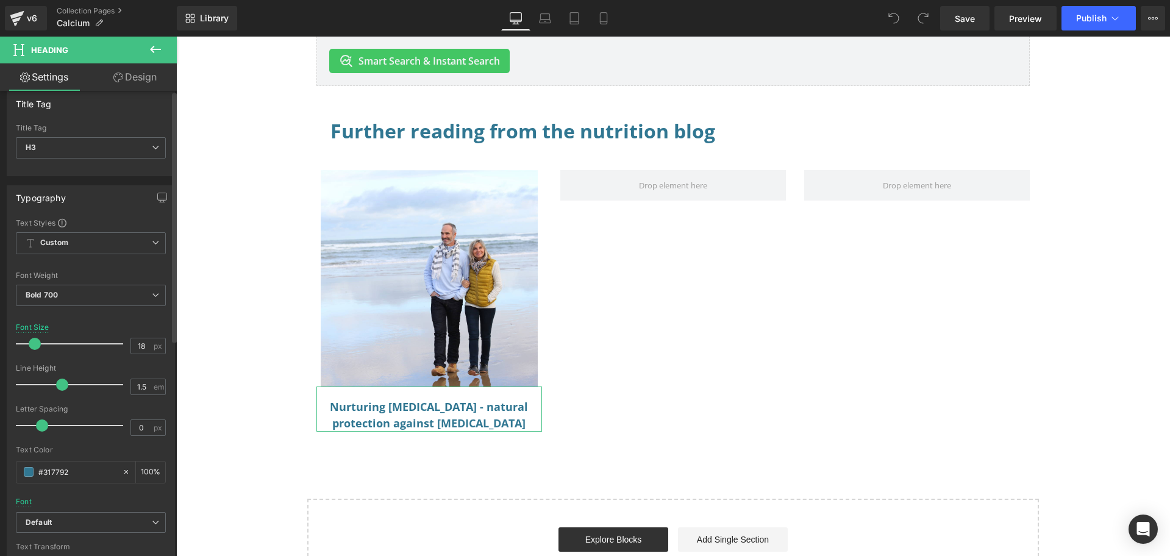
scroll to position [0, 0]
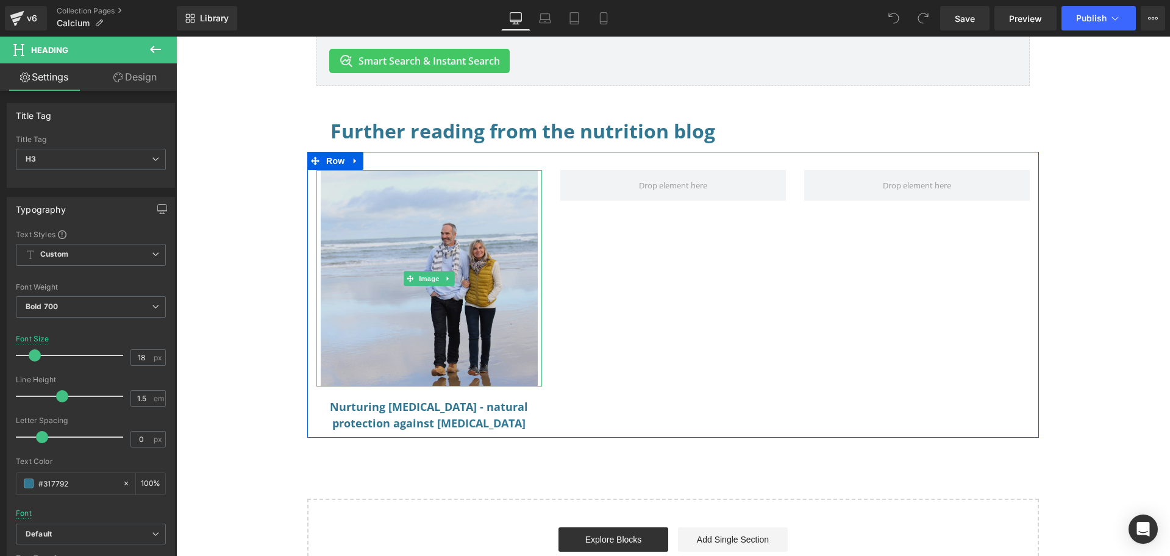
click at [390, 273] on img at bounding box center [429, 278] width 216 height 216
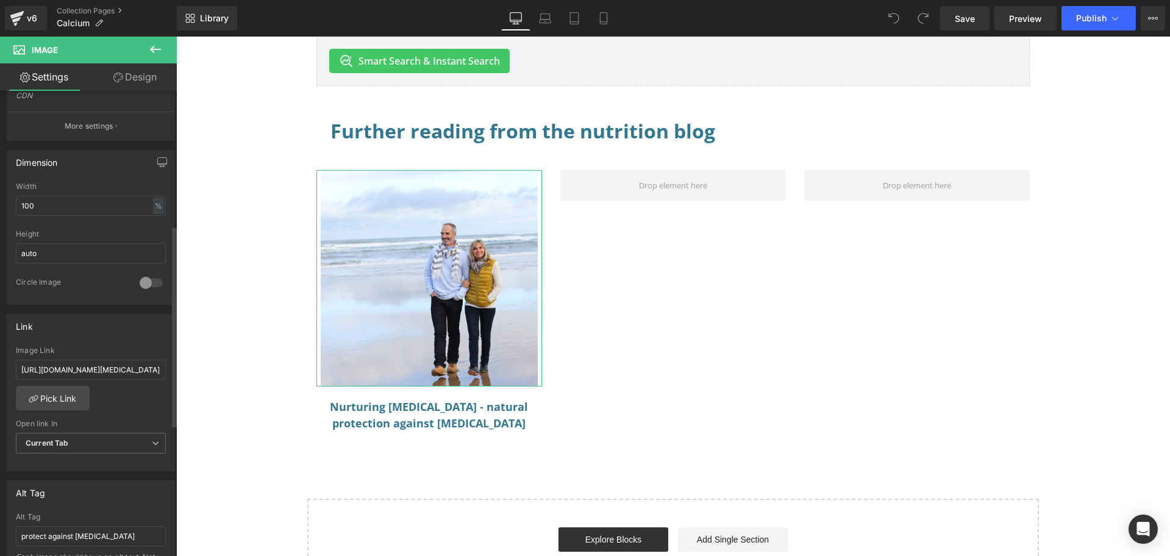
scroll to position [340, 0]
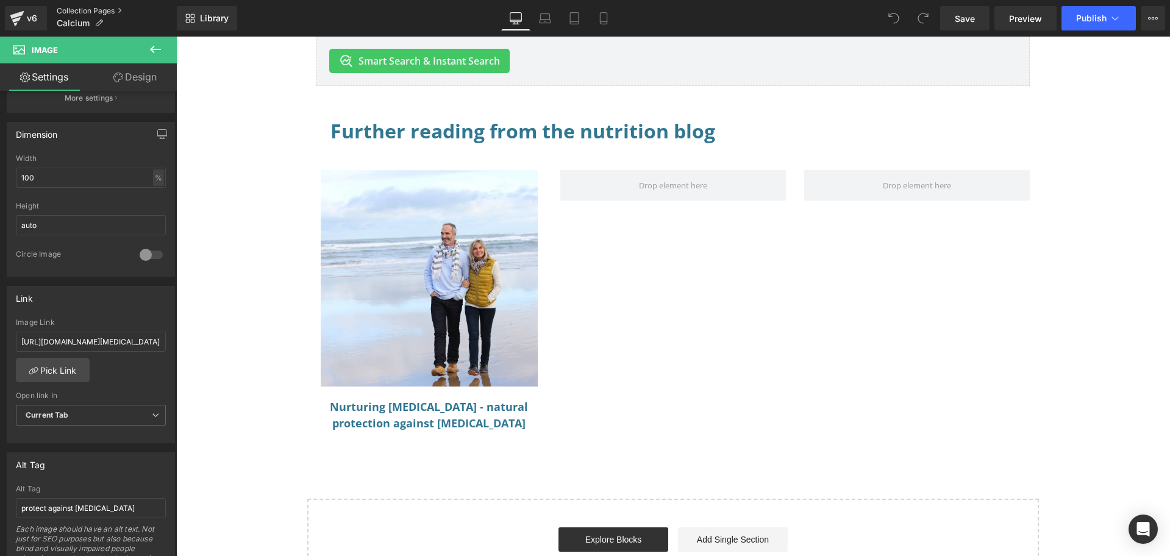
click at [90, 11] on link "Collection Pages" at bounding box center [117, 11] width 120 height 10
